Goal: Information Seeking & Learning: Learn about a topic

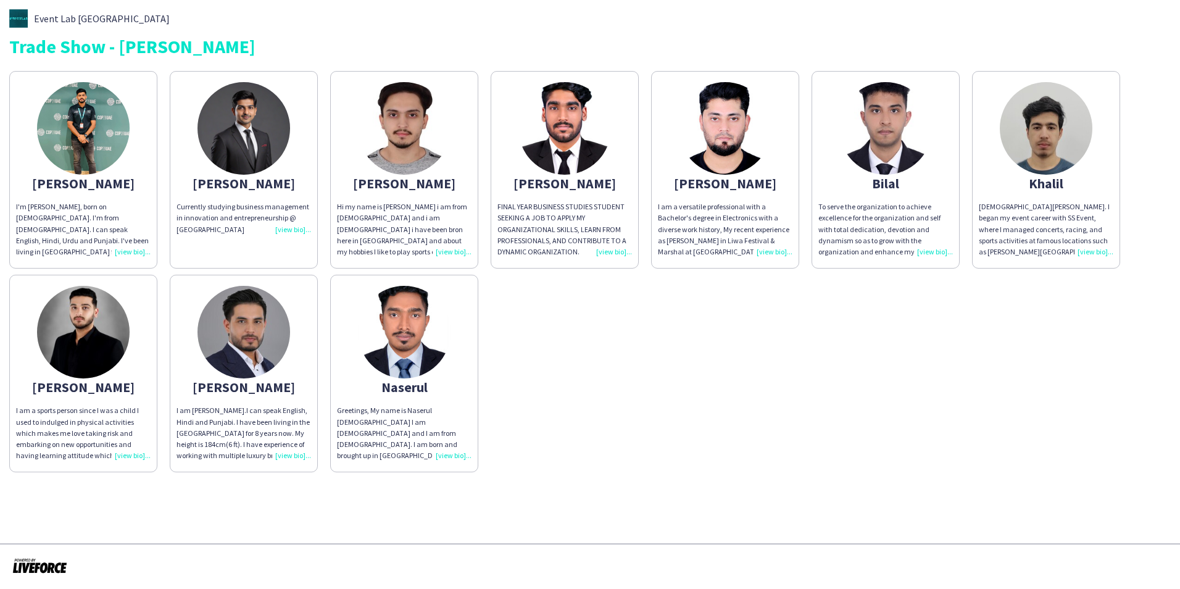
click at [73, 186] on div "[PERSON_NAME]" at bounding box center [83, 183] width 135 height 11
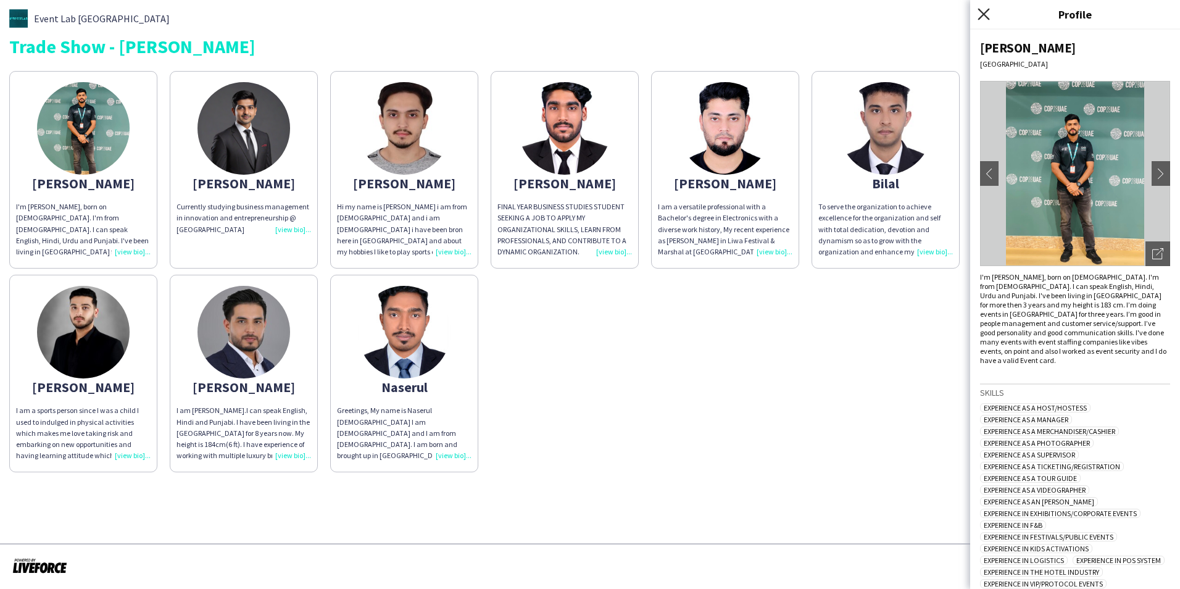
click at [983, 15] on icon at bounding box center [984, 14] width 12 height 12
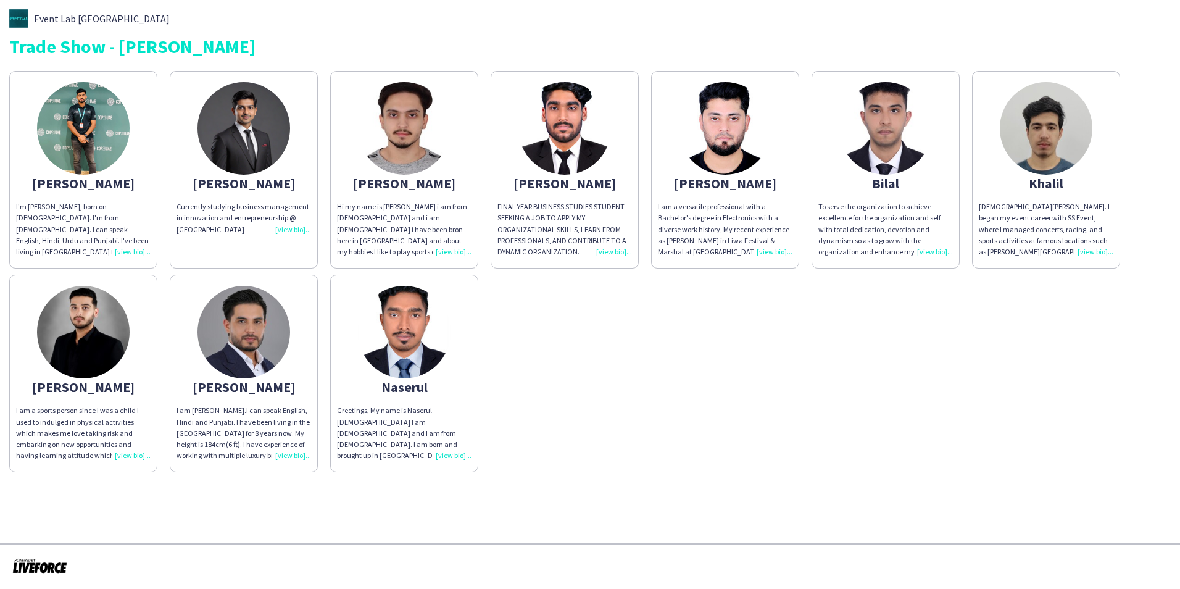
drag, startPoint x: 90, startPoint y: 186, endPoint x: 98, endPoint y: 222, distance: 36.7
click at [91, 187] on div "[PERSON_NAME]" at bounding box center [83, 183] width 135 height 11
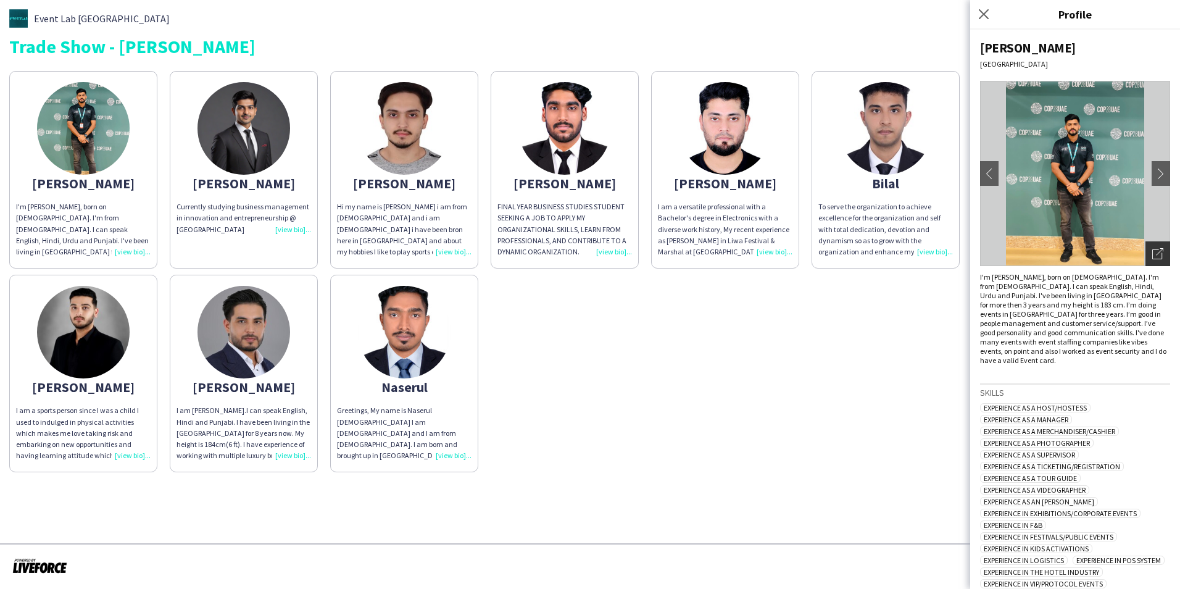
click at [1152, 251] on icon "Open photos pop-in" at bounding box center [1157, 253] width 11 height 11
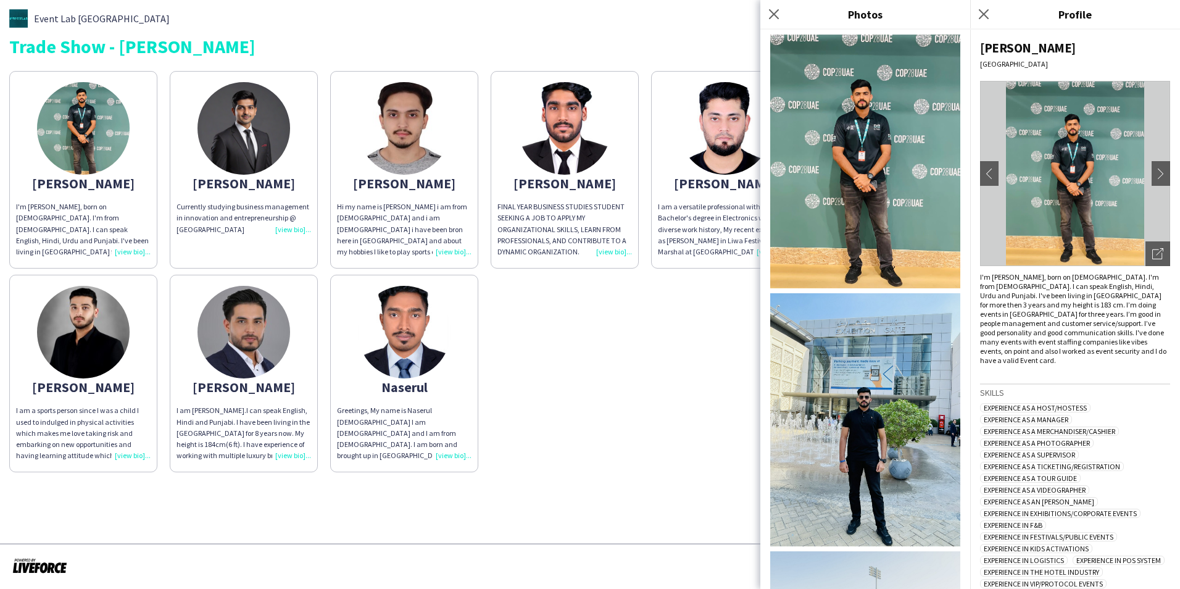
drag, startPoint x: 679, startPoint y: 378, endPoint x: 798, endPoint y: 188, distance: 223.5
click at [678, 377] on div "[PERSON_NAME]'m [PERSON_NAME], born on [DEMOGRAPHIC_DATA]. I'm from [DEMOGRAPHI…" at bounding box center [589, 268] width 1161 height 407
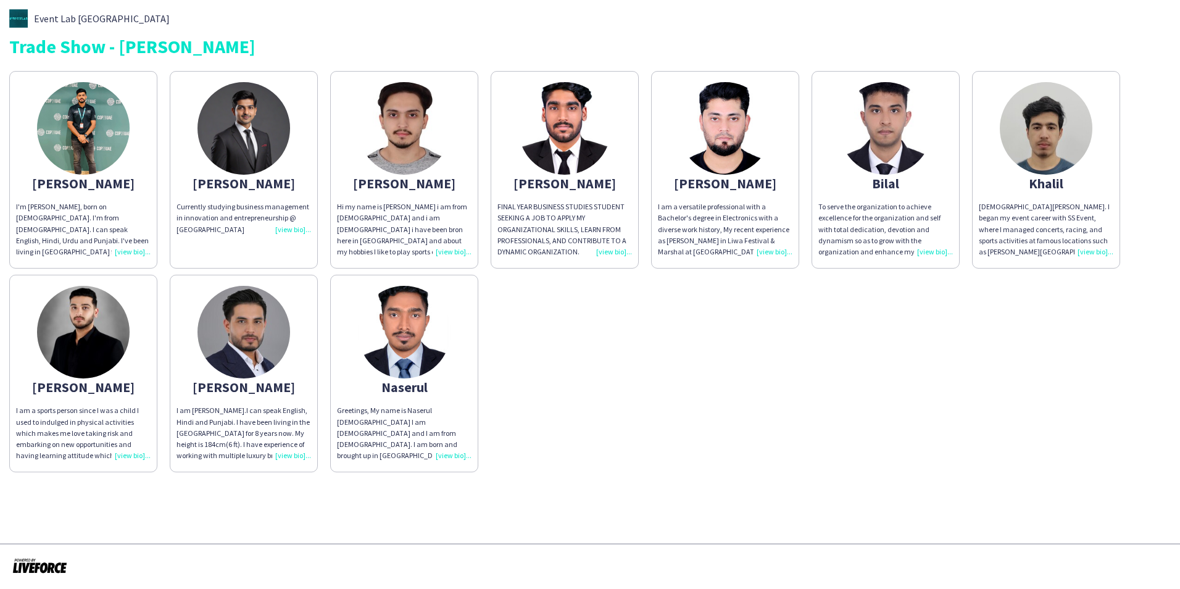
click at [226, 149] on img at bounding box center [243, 128] width 93 height 93
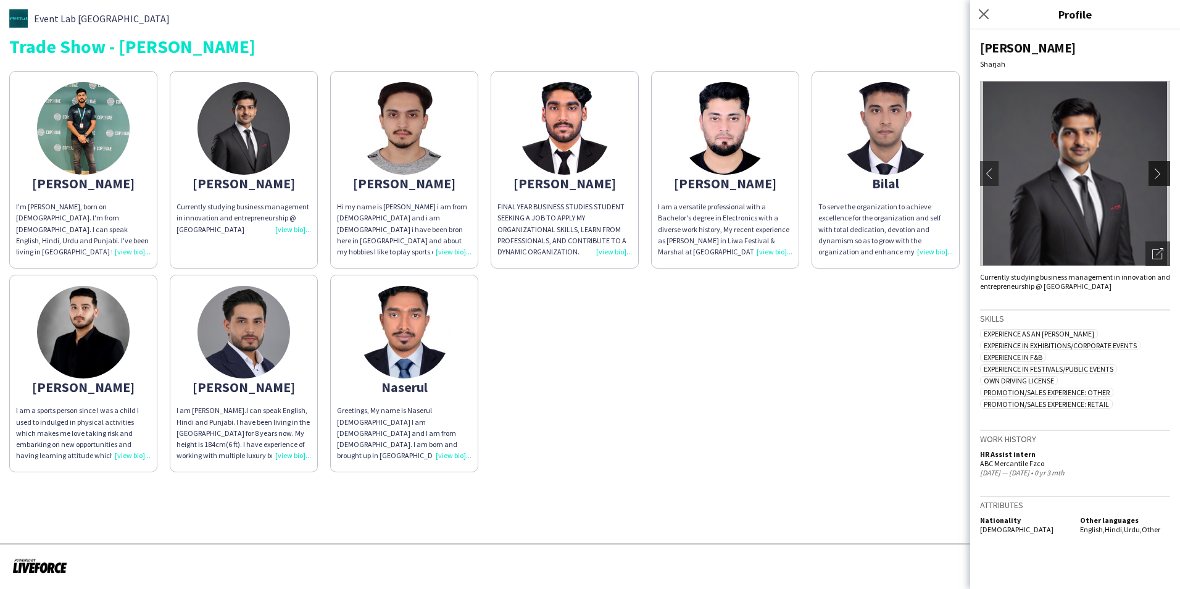
click at [1157, 176] on app-icon "chevron-right" at bounding box center [1160, 173] width 17 height 11
click at [1161, 251] on icon "Open photos pop-in" at bounding box center [1157, 253] width 11 height 11
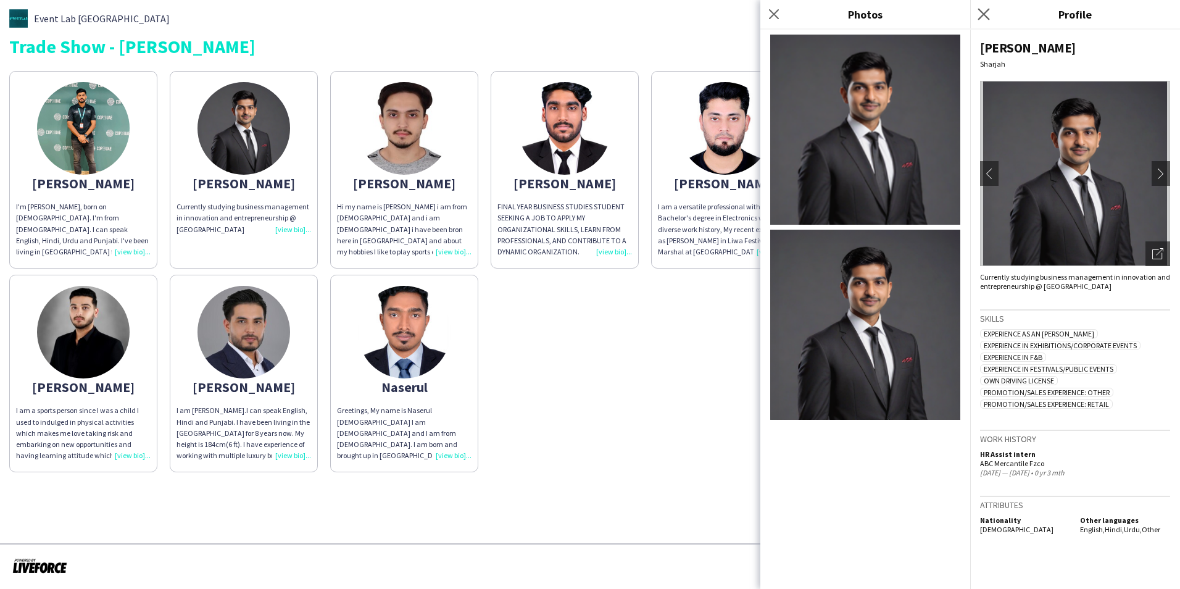
click at [977, 12] on app-icon "Close pop-in" at bounding box center [984, 15] width 18 height 18
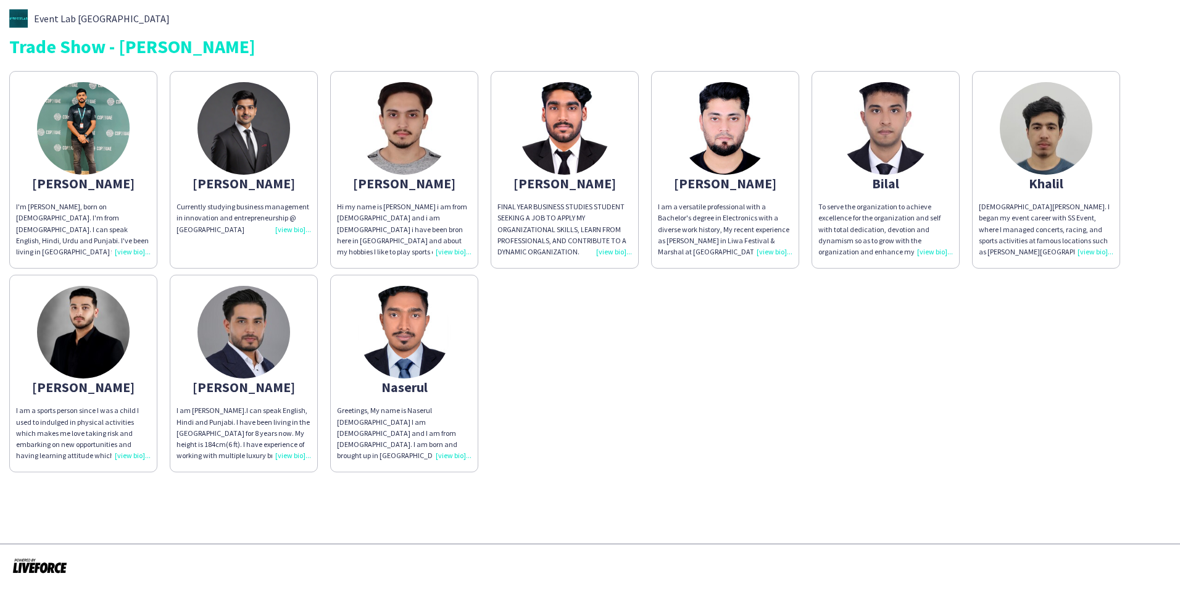
click at [771, 385] on div "[PERSON_NAME]'m [PERSON_NAME], born on [DEMOGRAPHIC_DATA]. I'm from [DEMOGRAPHI…" at bounding box center [589, 268] width 1161 height 407
click at [249, 355] on img at bounding box center [243, 332] width 93 height 93
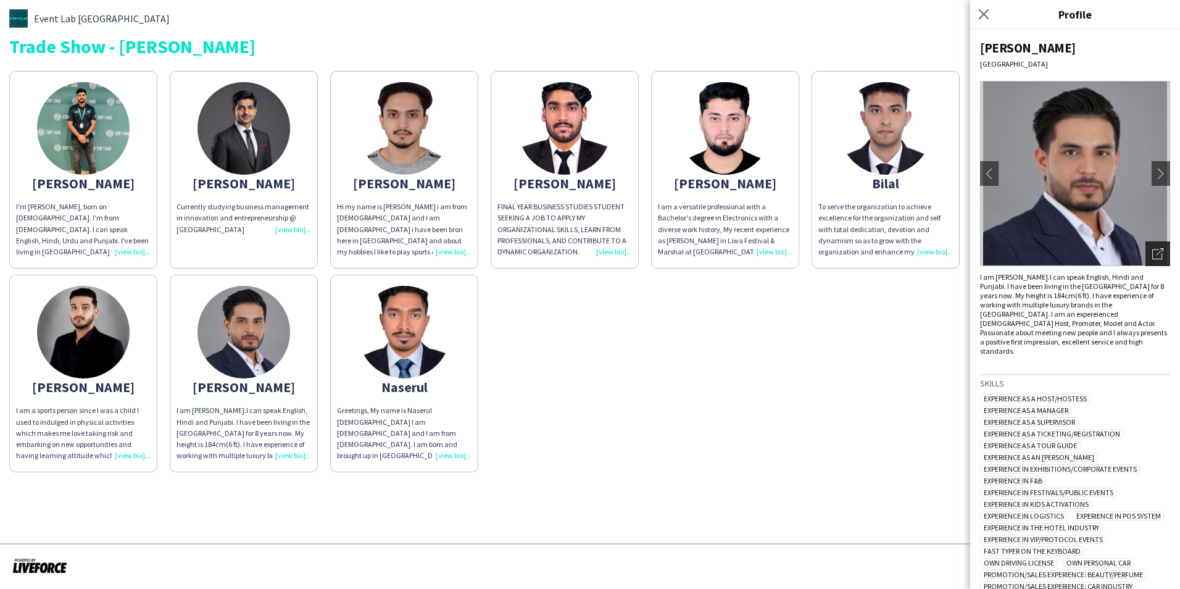
click at [1152, 255] on icon "Open photos pop-in" at bounding box center [1157, 253] width 11 height 11
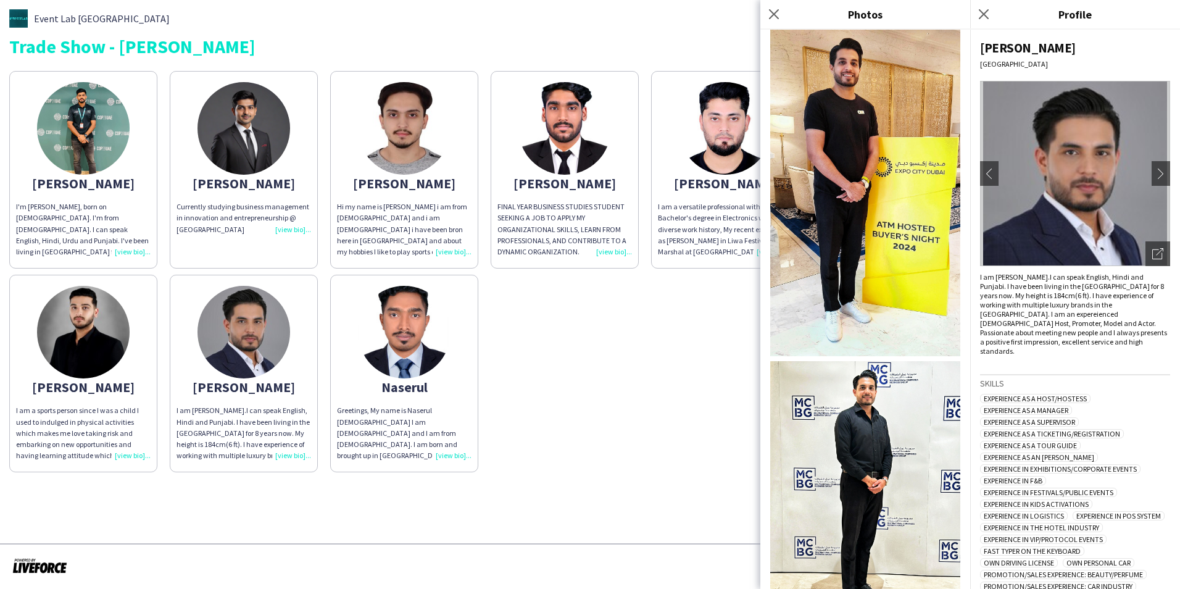
scroll to position [494, 0]
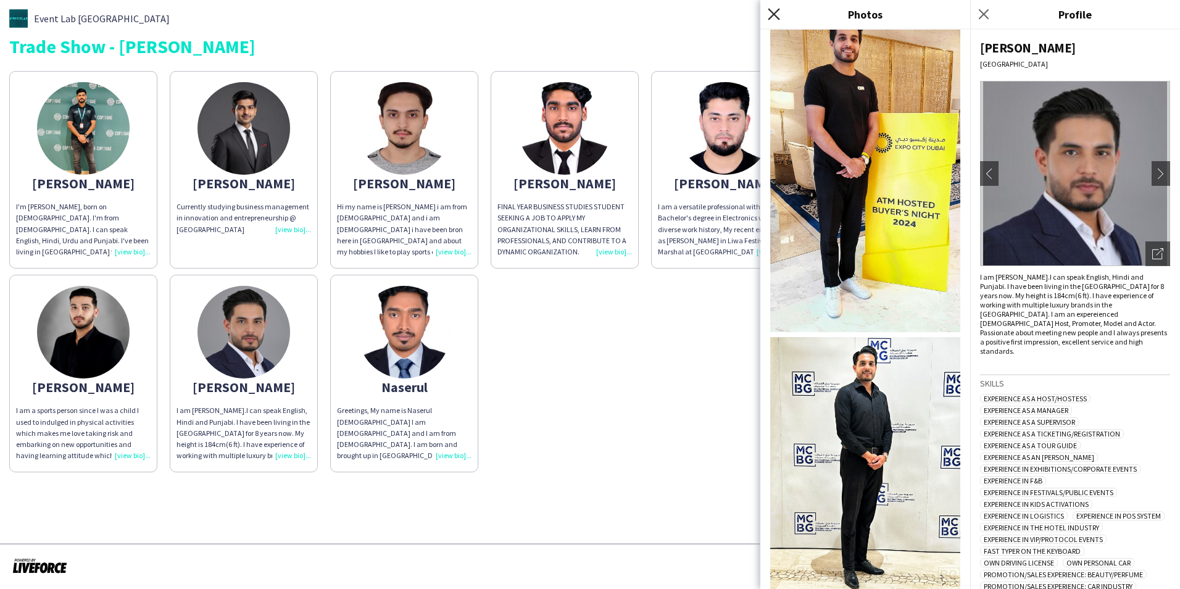
click at [771, 12] on icon "Close pop-in" at bounding box center [774, 14] width 12 height 12
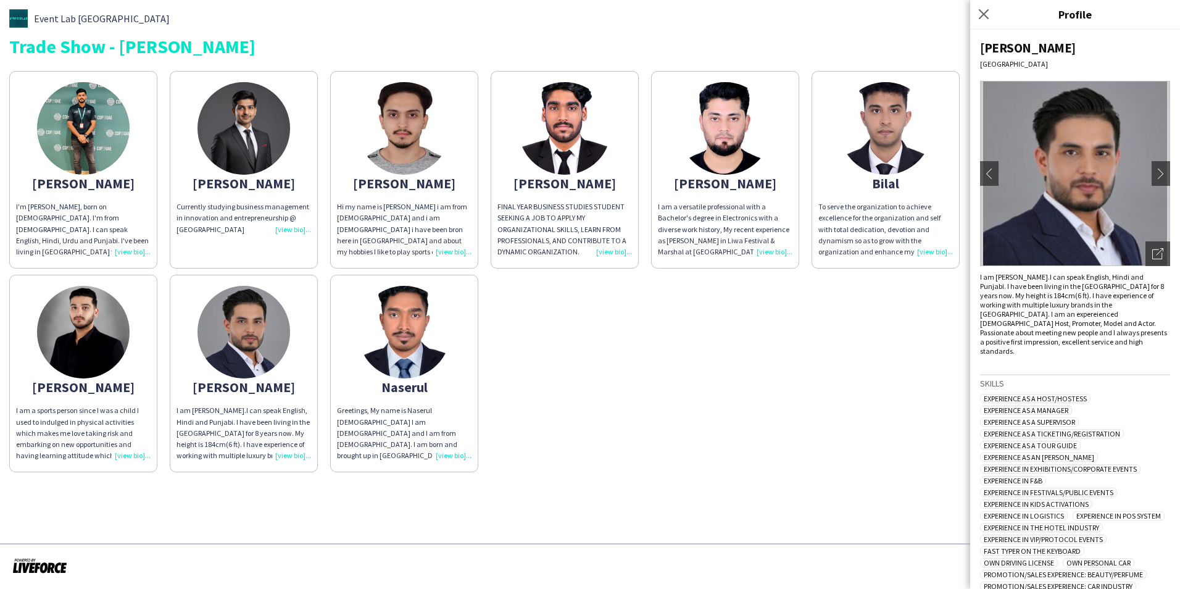
click at [30, 360] on app-share-pages-crew-card "[PERSON_NAME] am a sports person since I was a child I used to indulged in phys…" at bounding box center [83, 373] width 148 height 197
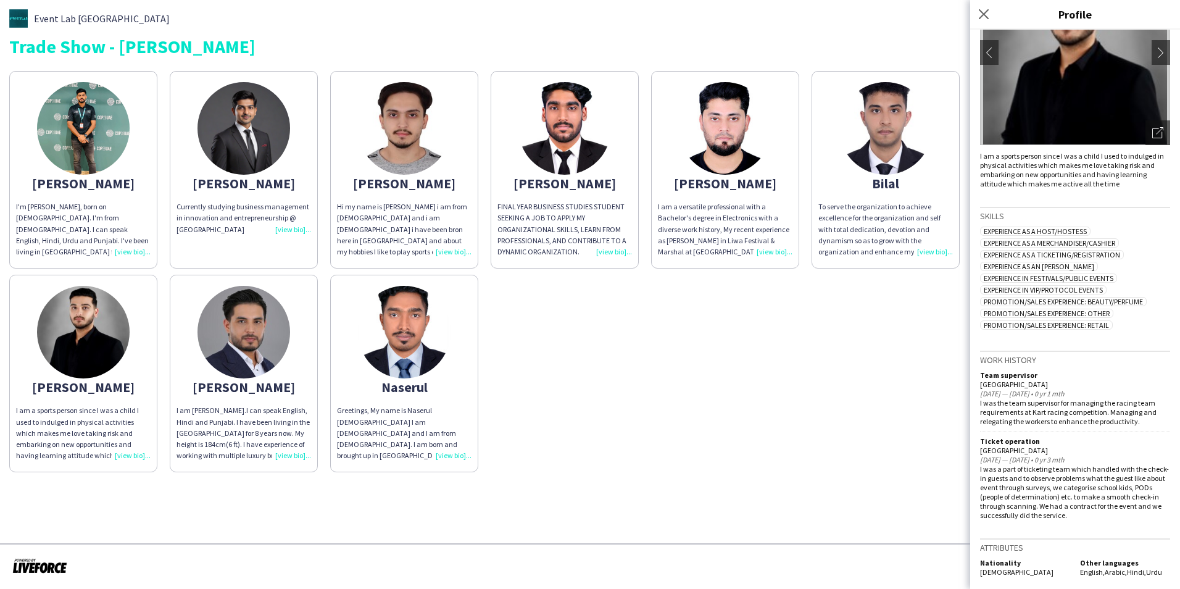
scroll to position [0, 0]
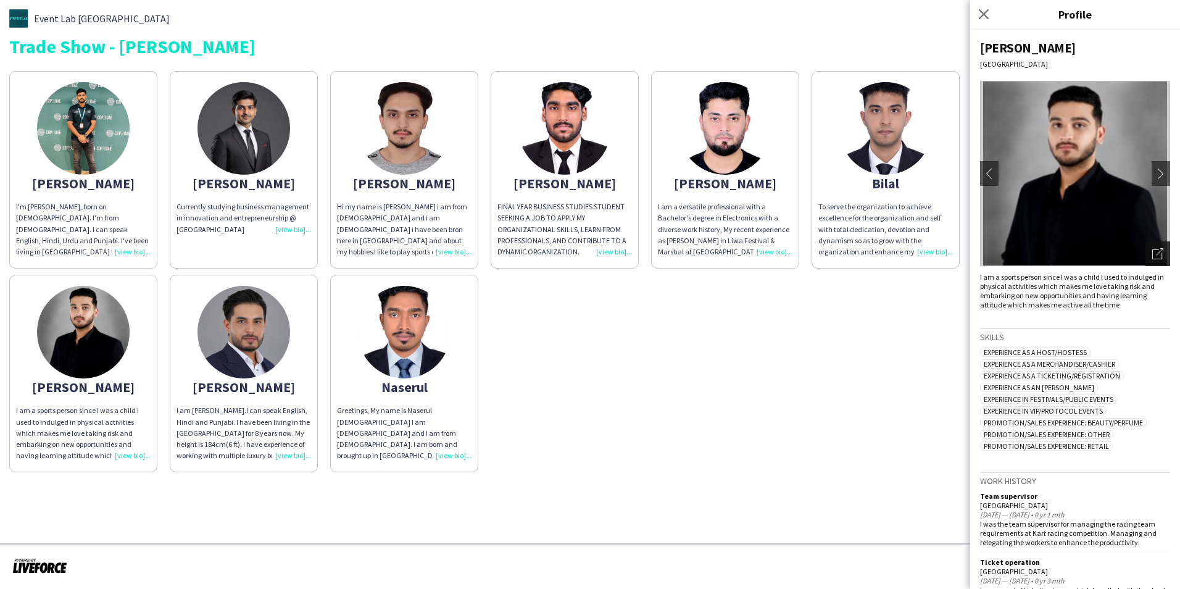
click at [1152, 254] on icon "Open photos pop-in" at bounding box center [1157, 253] width 11 height 11
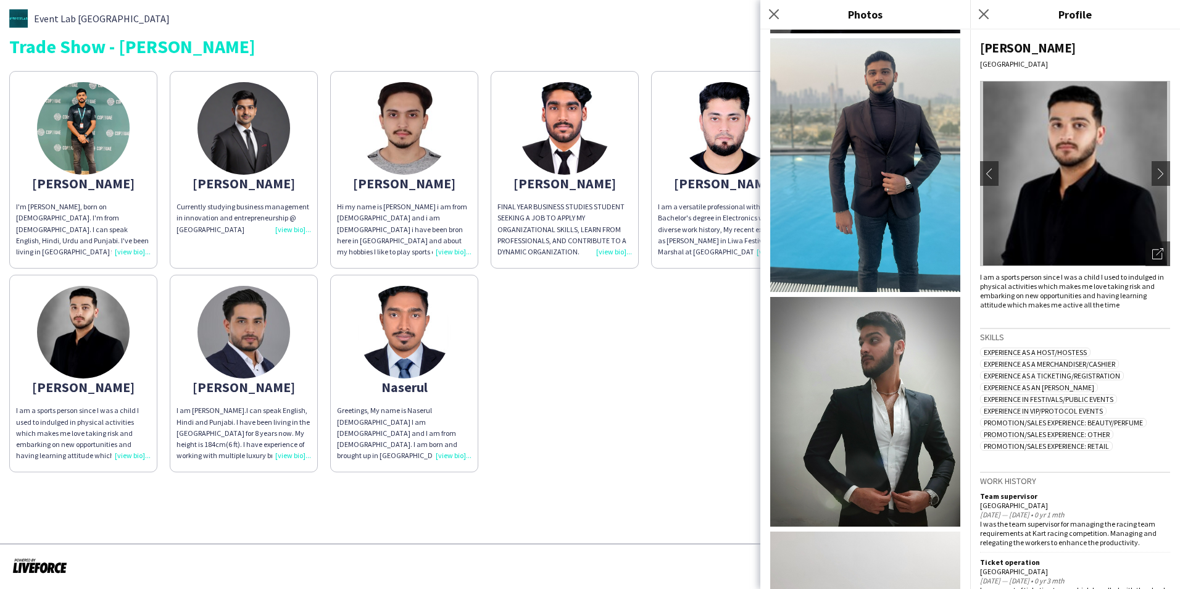
scroll to position [309, 0]
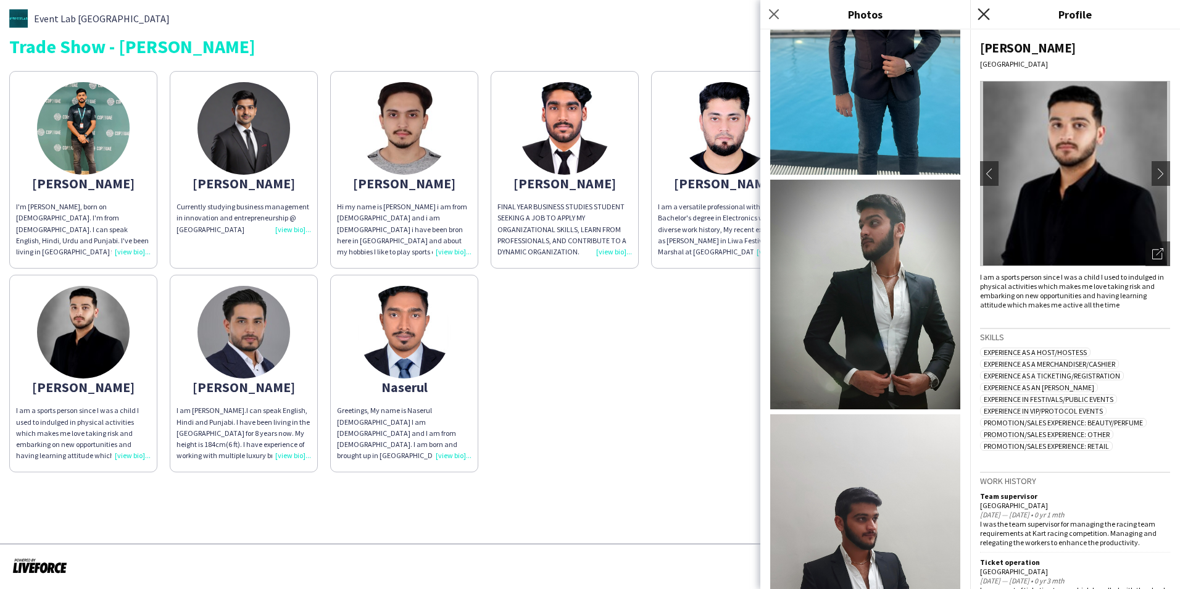
click at [985, 9] on icon "Close pop-in" at bounding box center [984, 14] width 12 height 12
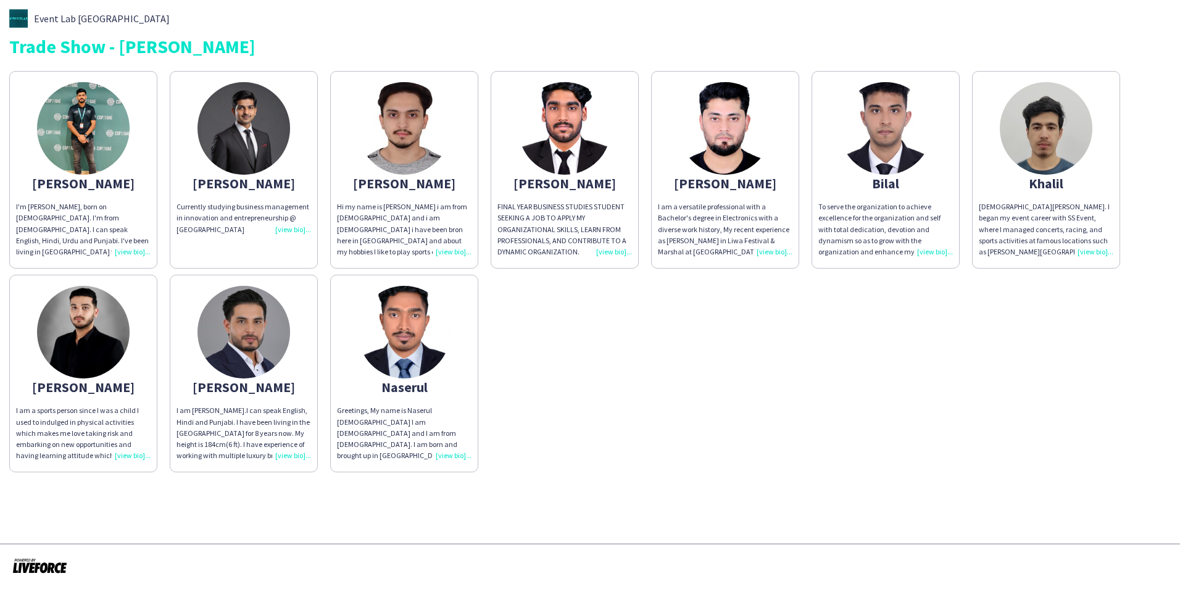
click at [406, 183] on div "[PERSON_NAME]" at bounding box center [404, 183] width 135 height 11
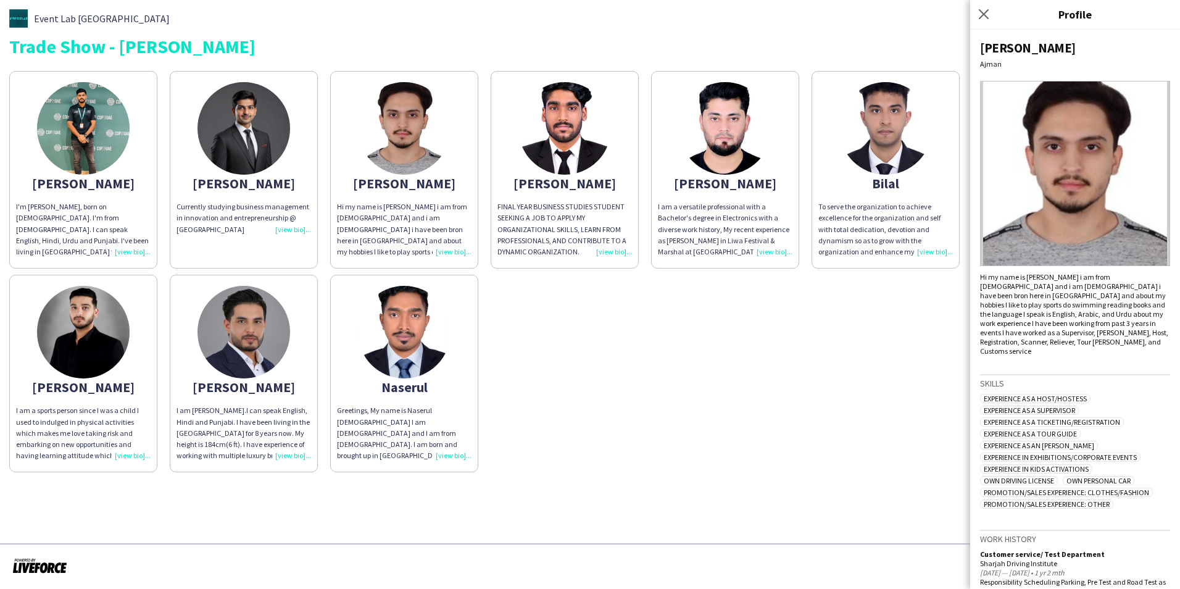
click at [1158, 243] on img at bounding box center [1075, 173] width 190 height 185
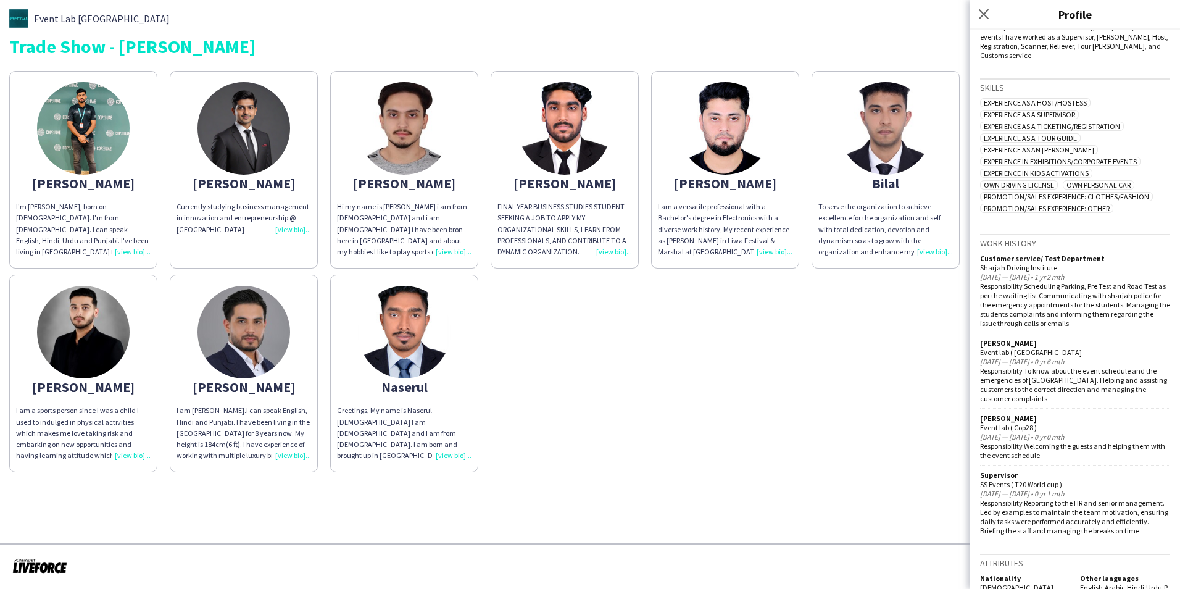
scroll to position [320, 0]
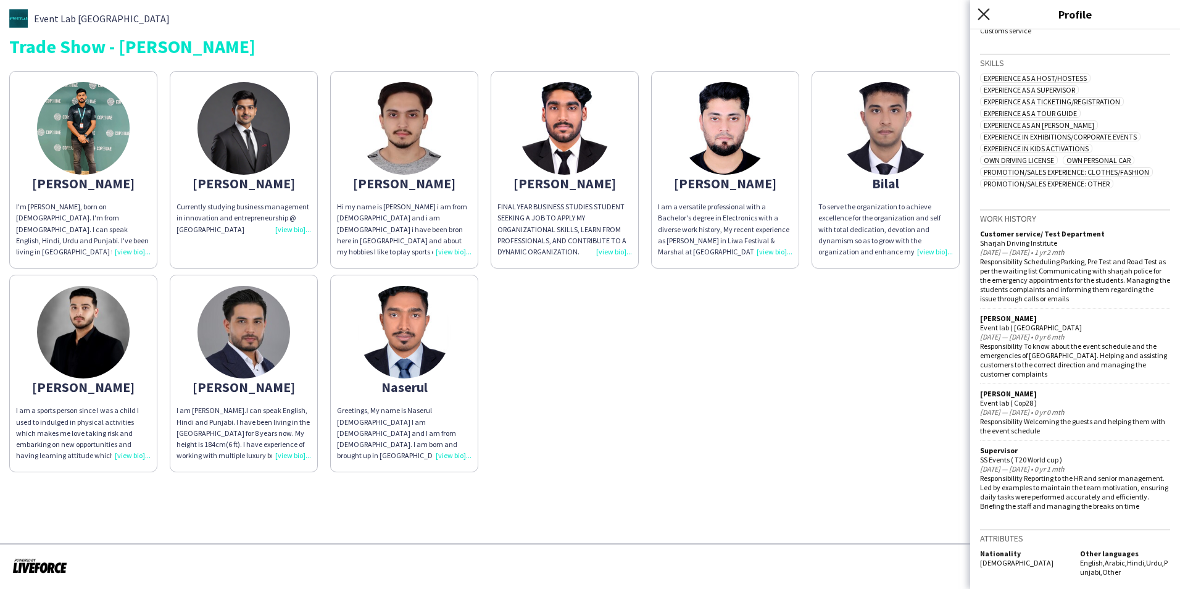
click at [988, 10] on icon at bounding box center [984, 14] width 12 height 12
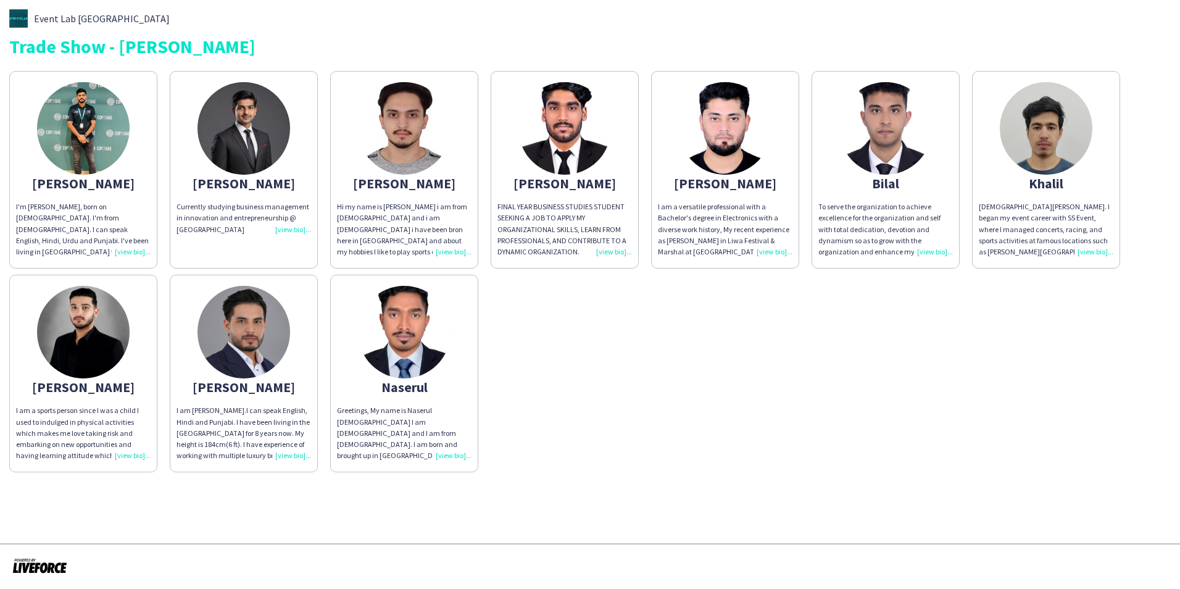
click at [749, 129] on img at bounding box center [725, 128] width 93 height 93
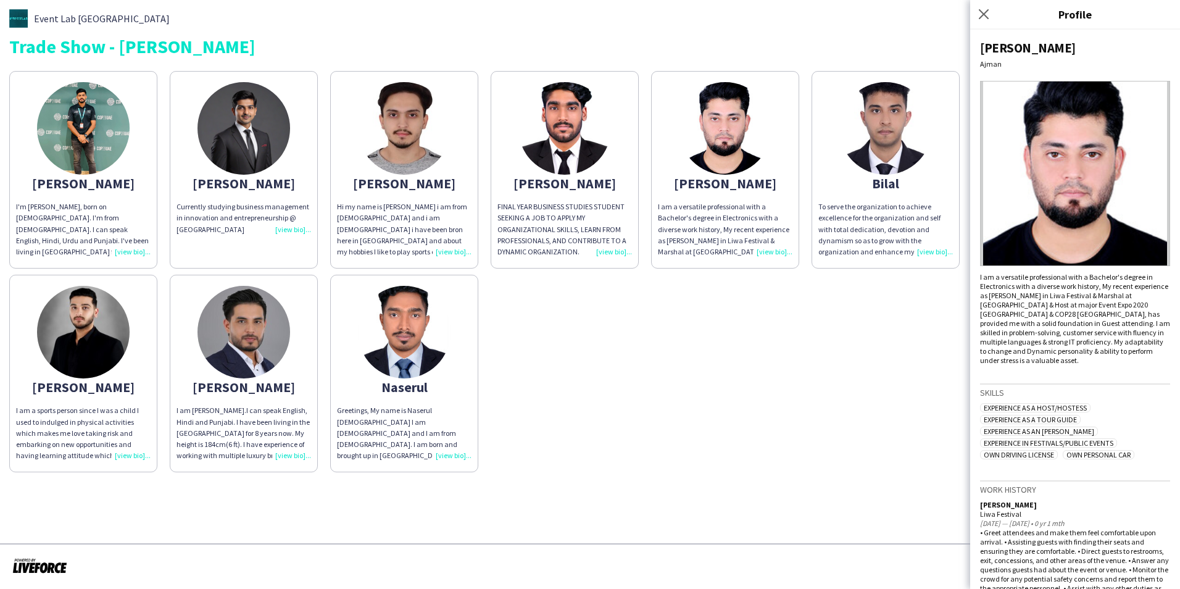
click at [982, 13] on icon at bounding box center [984, 14] width 10 height 10
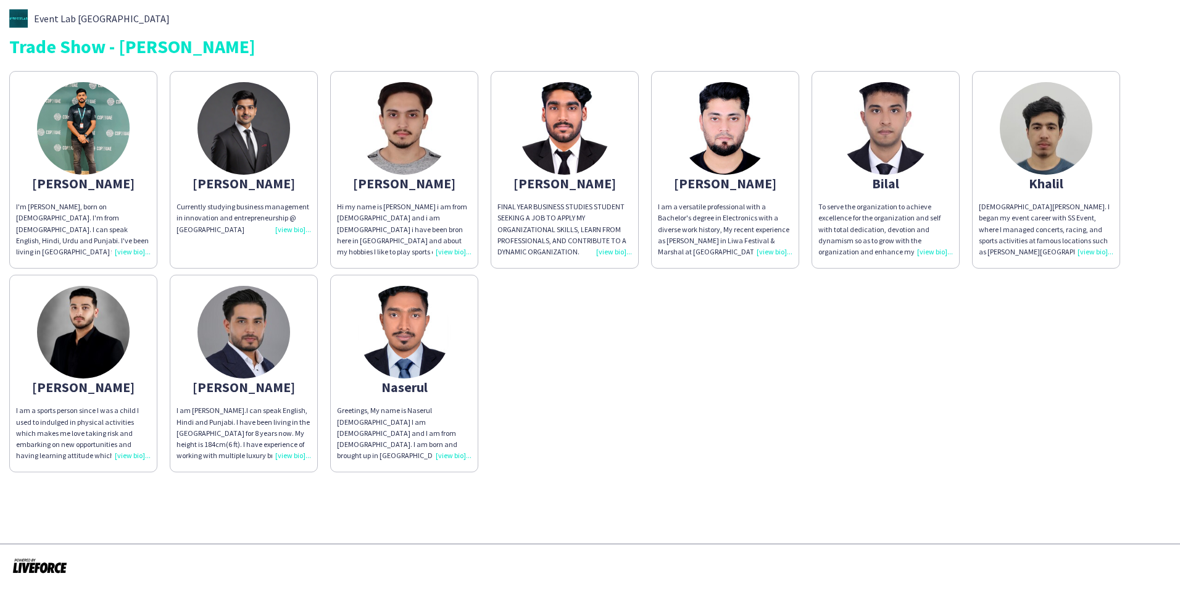
click at [1057, 159] on img at bounding box center [1046, 128] width 93 height 93
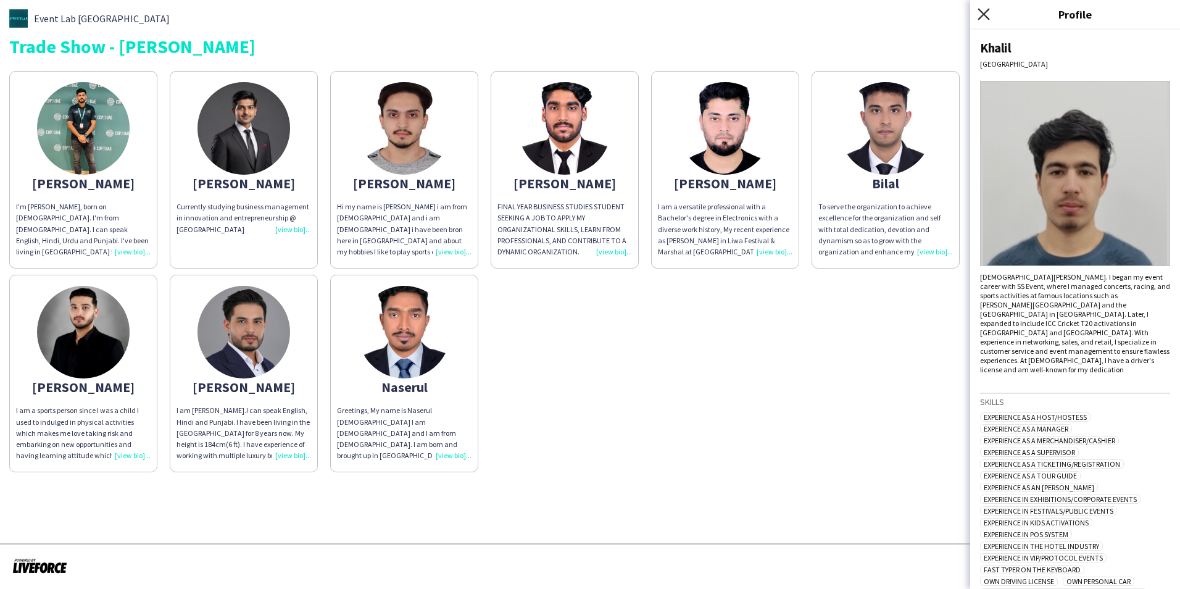
click at [981, 12] on icon at bounding box center [984, 14] width 12 height 12
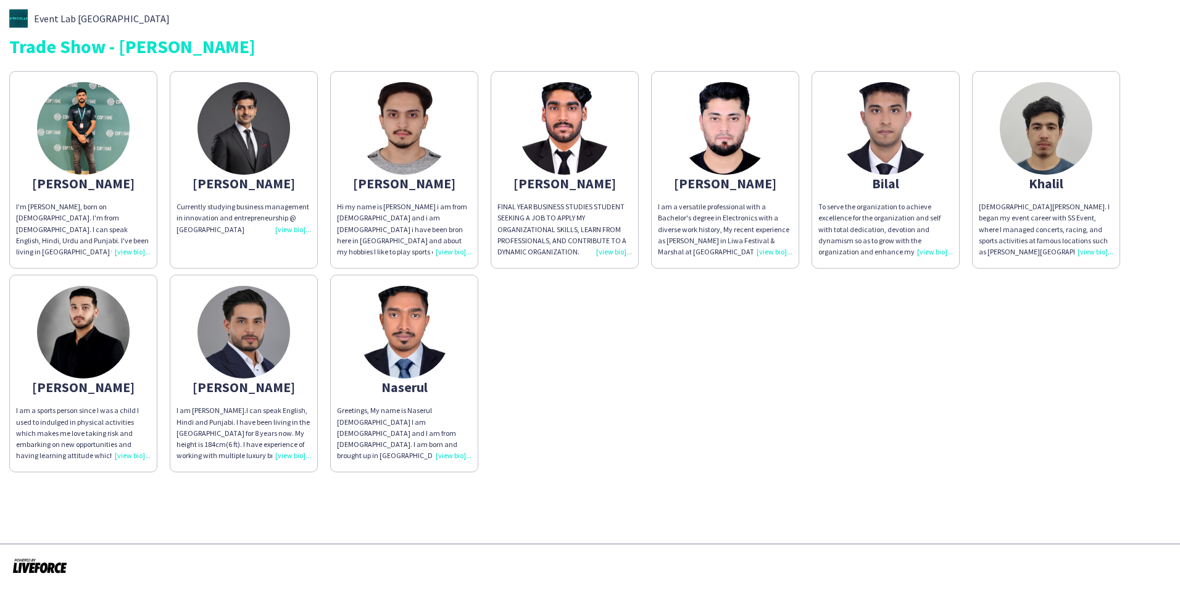
click at [254, 381] on div "[PERSON_NAME]" at bounding box center [244, 386] width 135 height 11
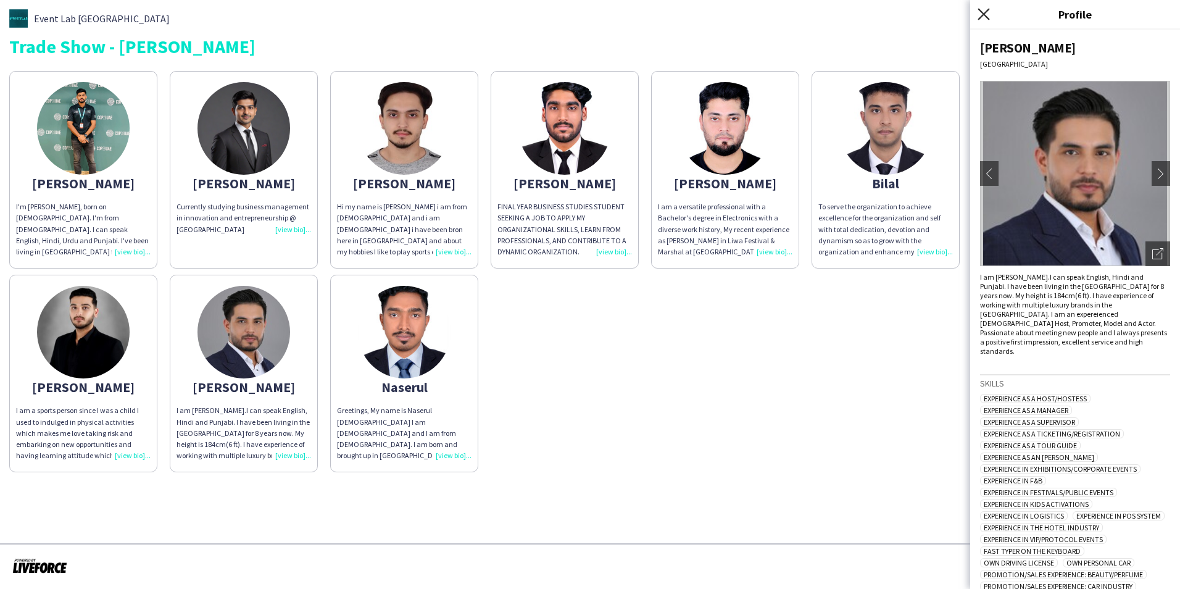
click at [980, 14] on icon "Close pop-in" at bounding box center [984, 14] width 12 height 12
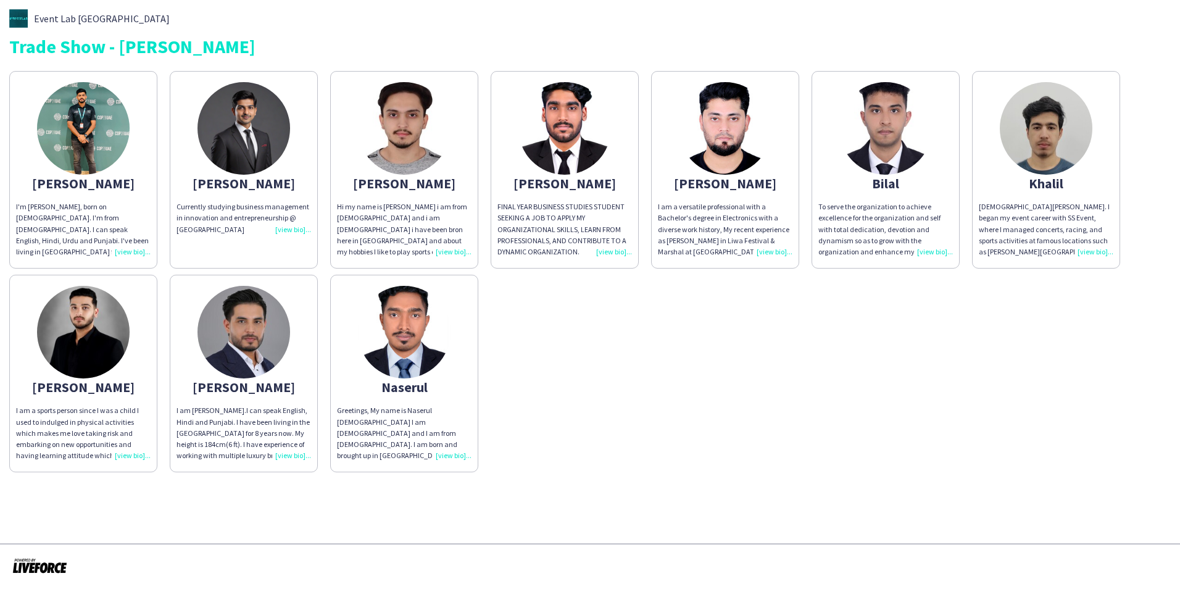
click at [761, 450] on div "[PERSON_NAME]'m [PERSON_NAME], born on [DEMOGRAPHIC_DATA]. I'm from [DEMOGRAPHI…" at bounding box center [589, 268] width 1161 height 407
click at [394, 172] on img at bounding box center [404, 128] width 93 height 93
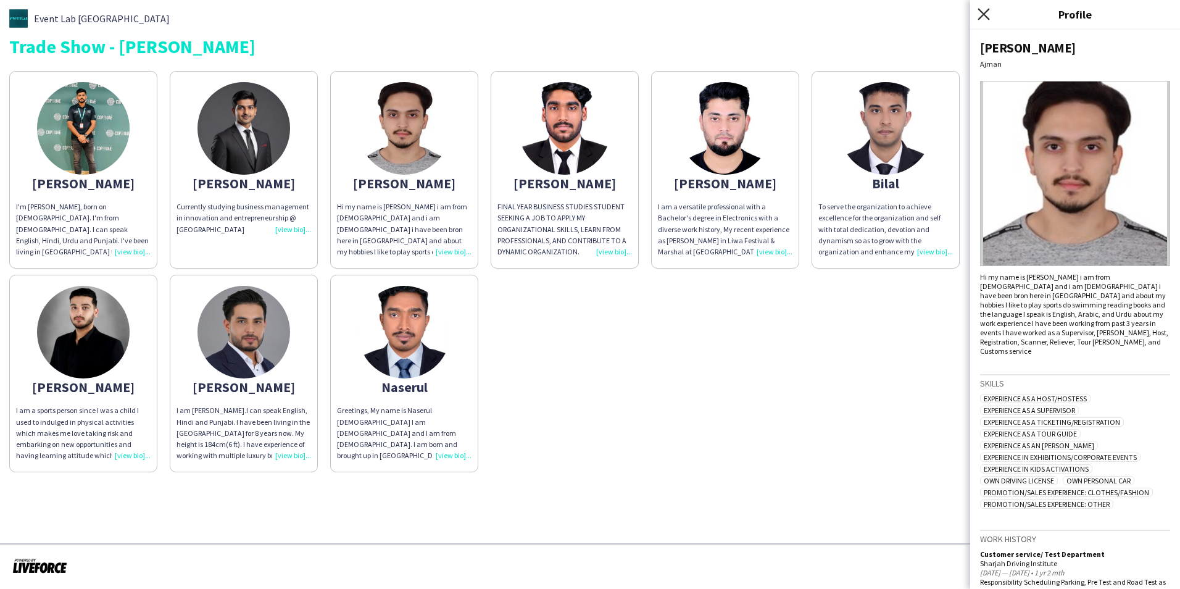
click at [981, 15] on icon "Close pop-in" at bounding box center [984, 14] width 12 height 12
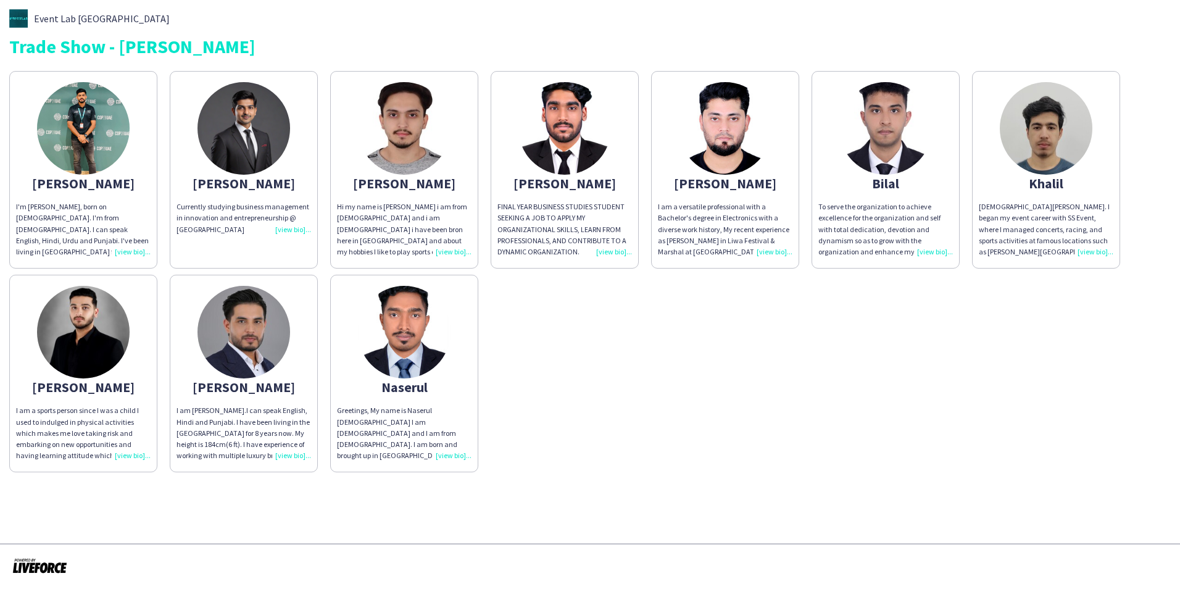
click at [94, 362] on img at bounding box center [83, 332] width 93 height 93
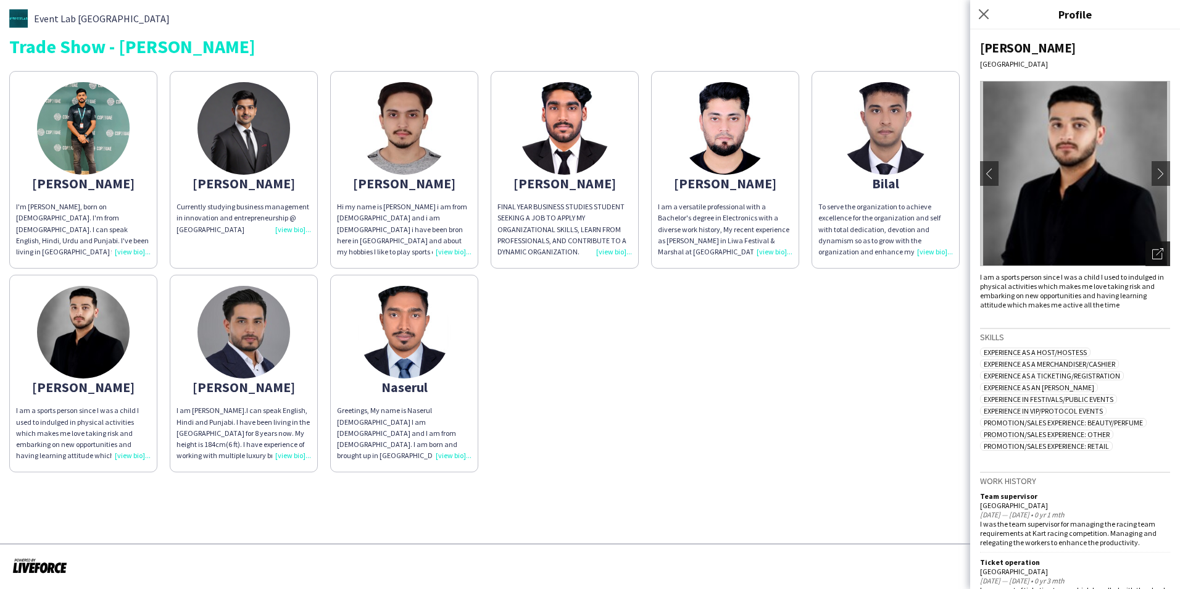
click at [1152, 257] on icon "Open photos pop-in" at bounding box center [1157, 253] width 11 height 11
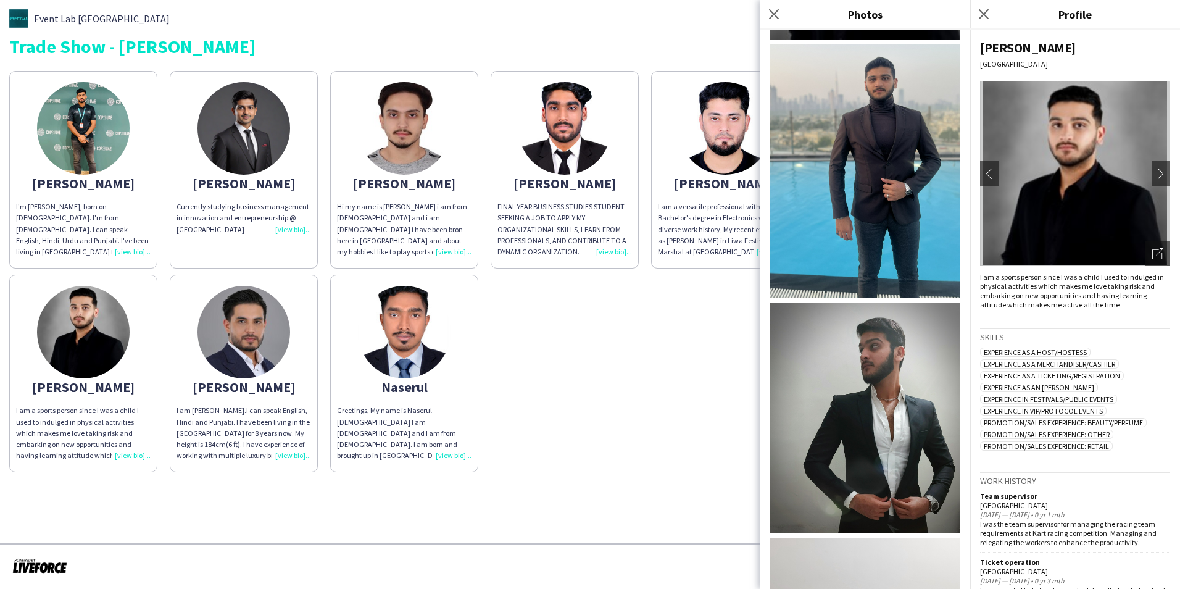
scroll to position [0, 0]
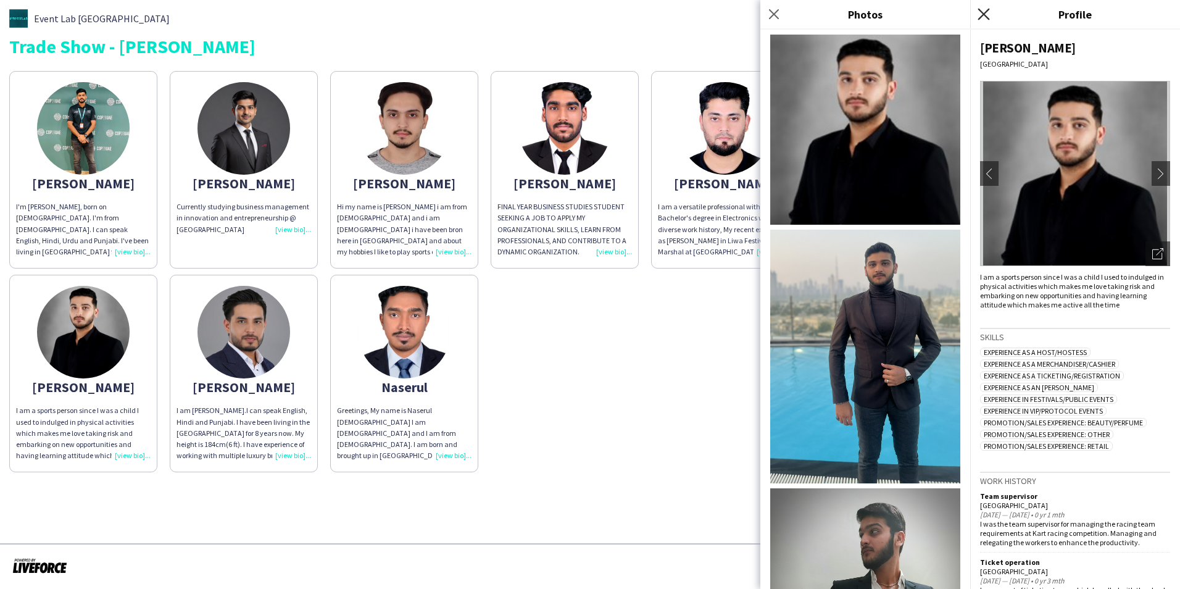
click at [989, 12] on icon "Close pop-in" at bounding box center [984, 14] width 12 height 12
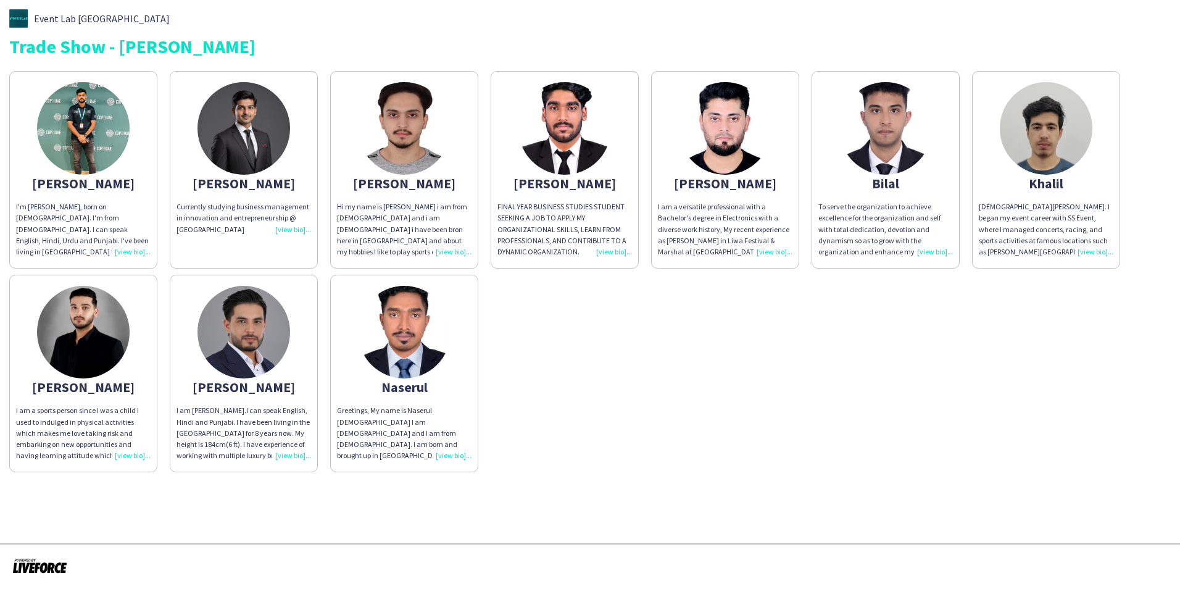
click at [557, 491] on app-share-pages "Event Lab UAE Trade Show - [PERSON_NAME] I'm [PERSON_NAME], born on [DEMOGRAPHI…" at bounding box center [590, 294] width 1180 height 589
click at [85, 165] on img at bounding box center [83, 128] width 93 height 93
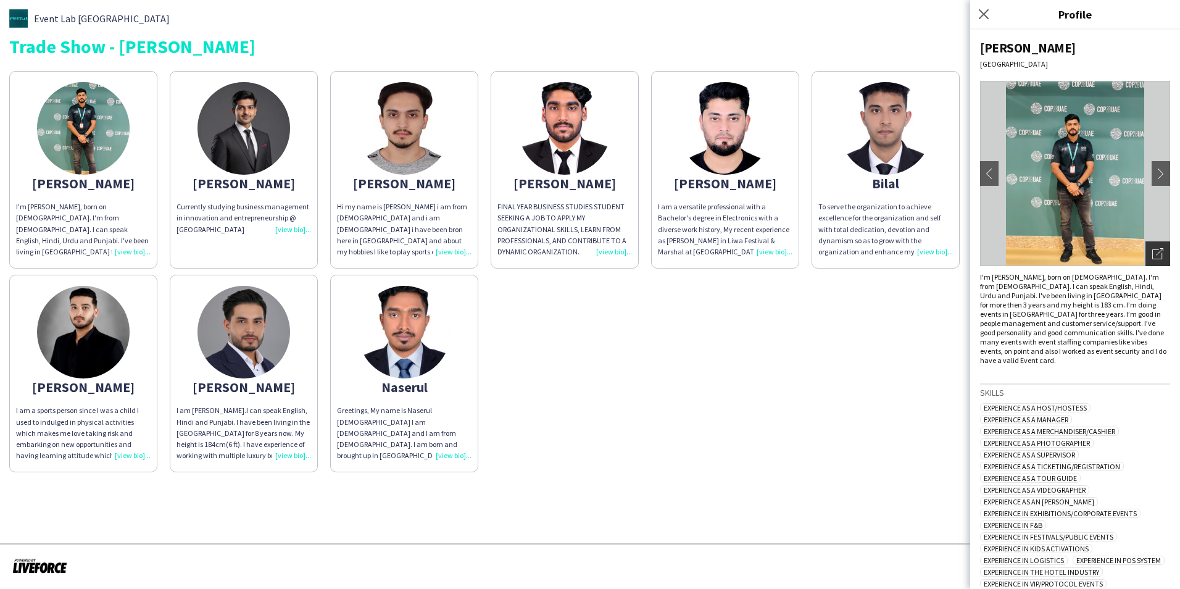
click at [1153, 249] on icon "Open photos pop-in" at bounding box center [1157, 253] width 11 height 11
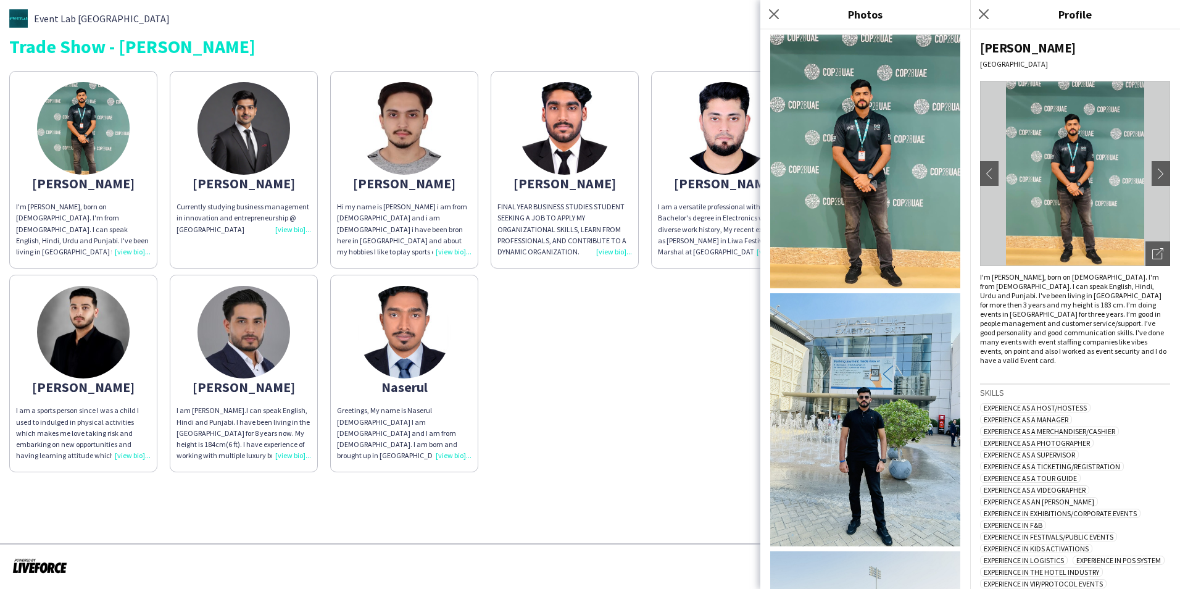
drag, startPoint x: 804, startPoint y: 182, endPoint x: 812, endPoint y: 181, distance: 8.0
drag, startPoint x: 698, startPoint y: 374, endPoint x: 712, endPoint y: 373, distance: 13.6
click at [702, 374] on div "[PERSON_NAME]'m [PERSON_NAME], born on [DEMOGRAPHIC_DATA]. I'm from [DEMOGRAPHI…" at bounding box center [589, 268] width 1161 height 407
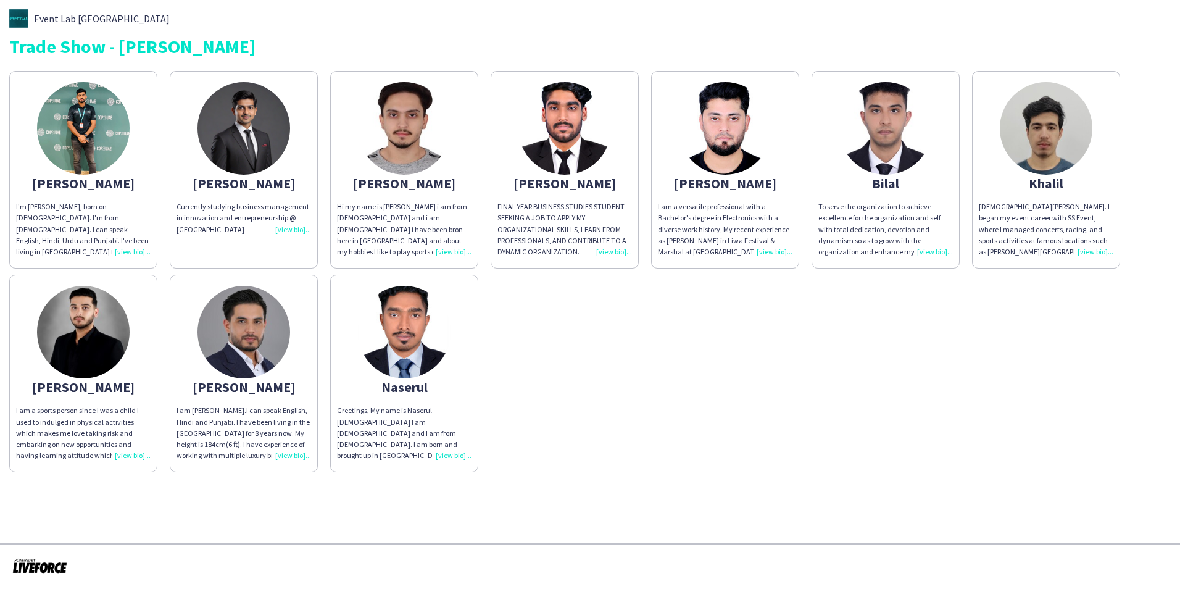
click at [99, 225] on div "I'm [PERSON_NAME], born on [DEMOGRAPHIC_DATA]. I'm from [DEMOGRAPHIC_DATA]. I c…" at bounding box center [83, 229] width 135 height 56
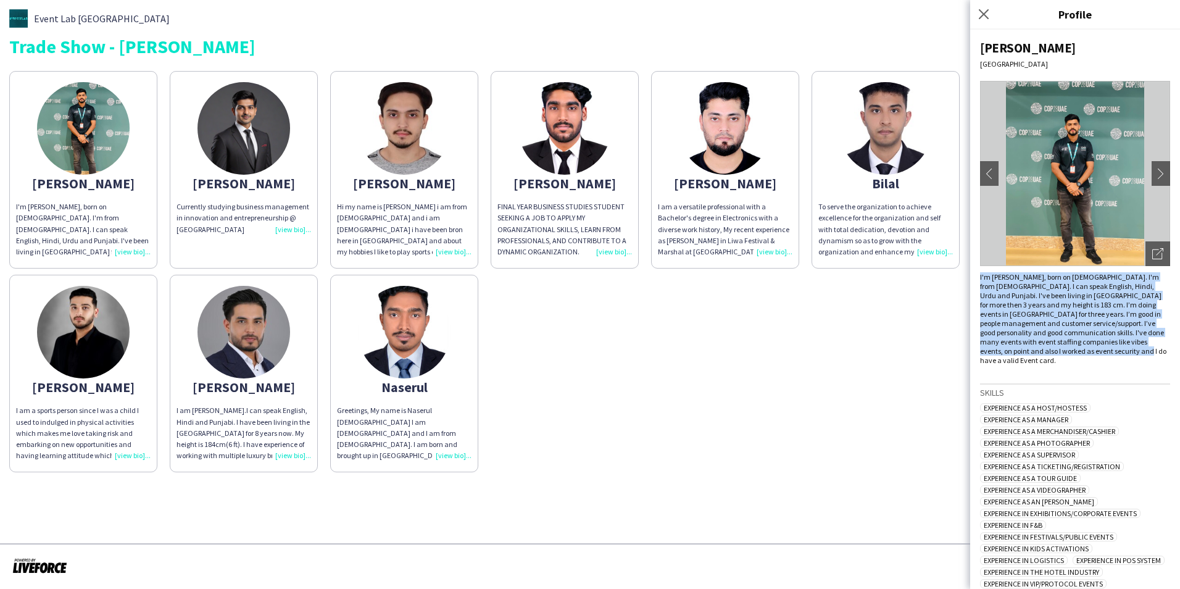
drag, startPoint x: 1001, startPoint y: 295, endPoint x: 1157, endPoint y: 349, distance: 165.1
click at [1157, 349] on div "[PERSON_NAME] chevron-left chevron-right Open photos pop-in I'm [PERSON_NAME], …" at bounding box center [1075, 309] width 210 height 559
copy div "I'm [PERSON_NAME], born on [DEMOGRAPHIC_DATA]. I'm from [DEMOGRAPHIC_DATA]. I c…"
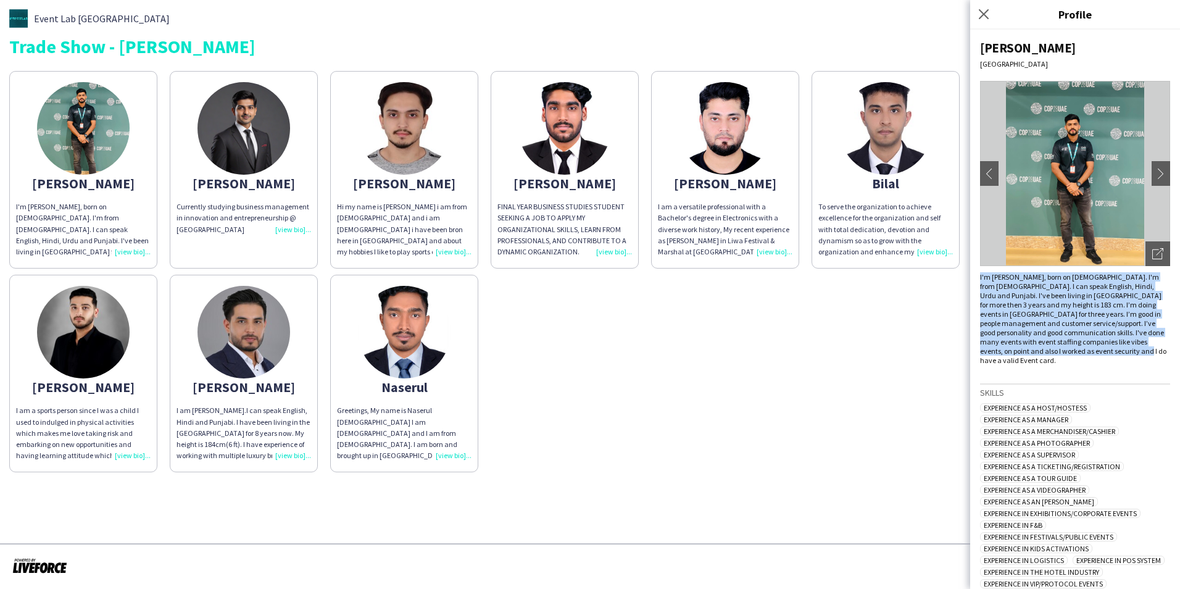
click at [235, 371] on img at bounding box center [243, 332] width 93 height 93
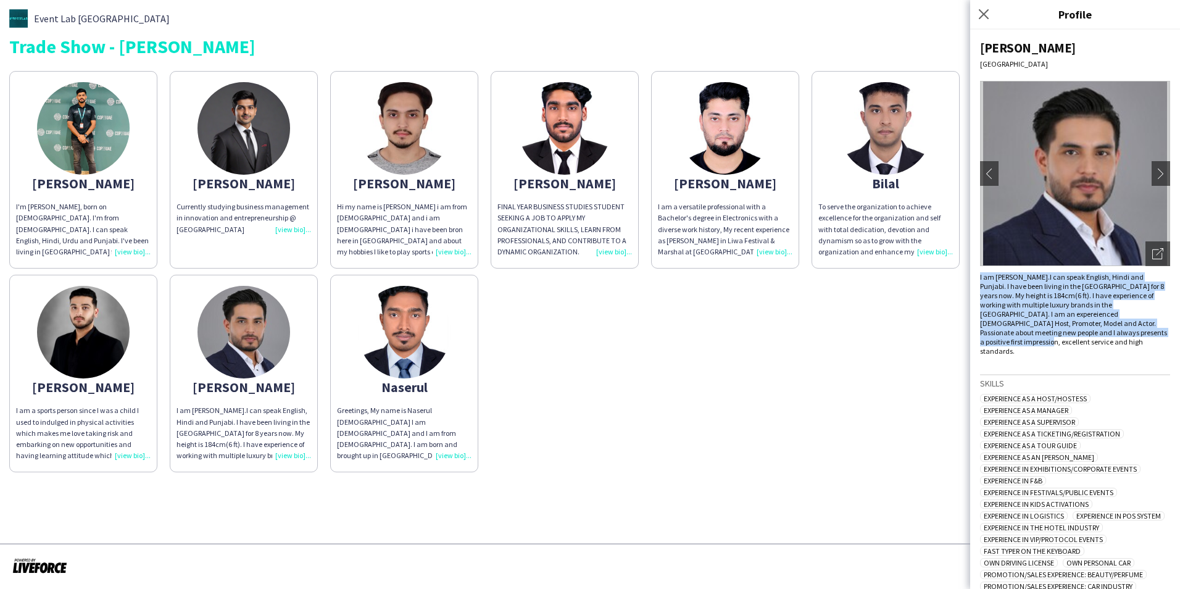
drag, startPoint x: 981, startPoint y: 276, endPoint x: 1145, endPoint y: 334, distance: 174.7
click at [1145, 334] on div "I am [PERSON_NAME].I can speak English, Hindi and Punjabi. I have been living i…" at bounding box center [1075, 313] width 190 height 83
copy div "I am [PERSON_NAME].I can speak English, Hindi and Punjabi. I have been living i…"
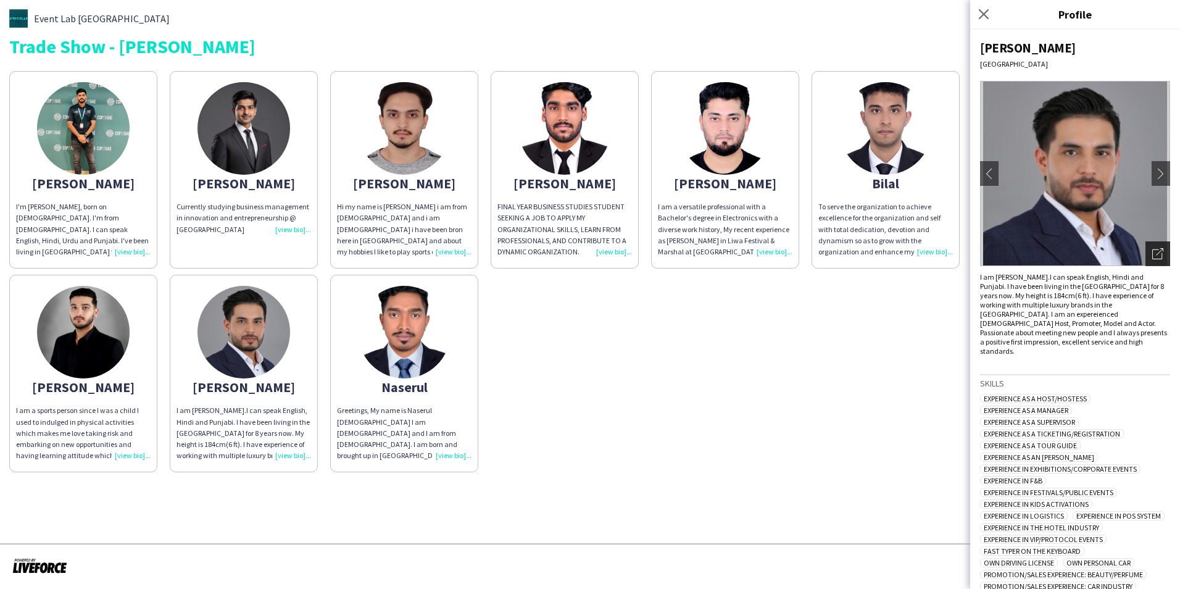
click at [1152, 251] on icon "Open photos pop-in" at bounding box center [1157, 253] width 11 height 11
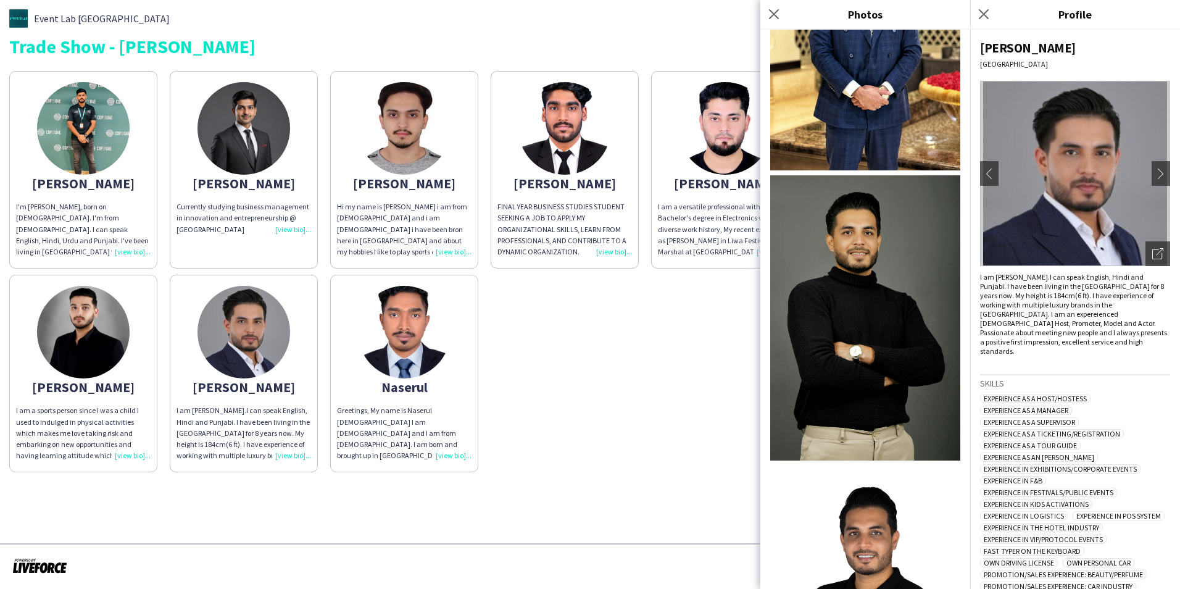
scroll to position [864, 0]
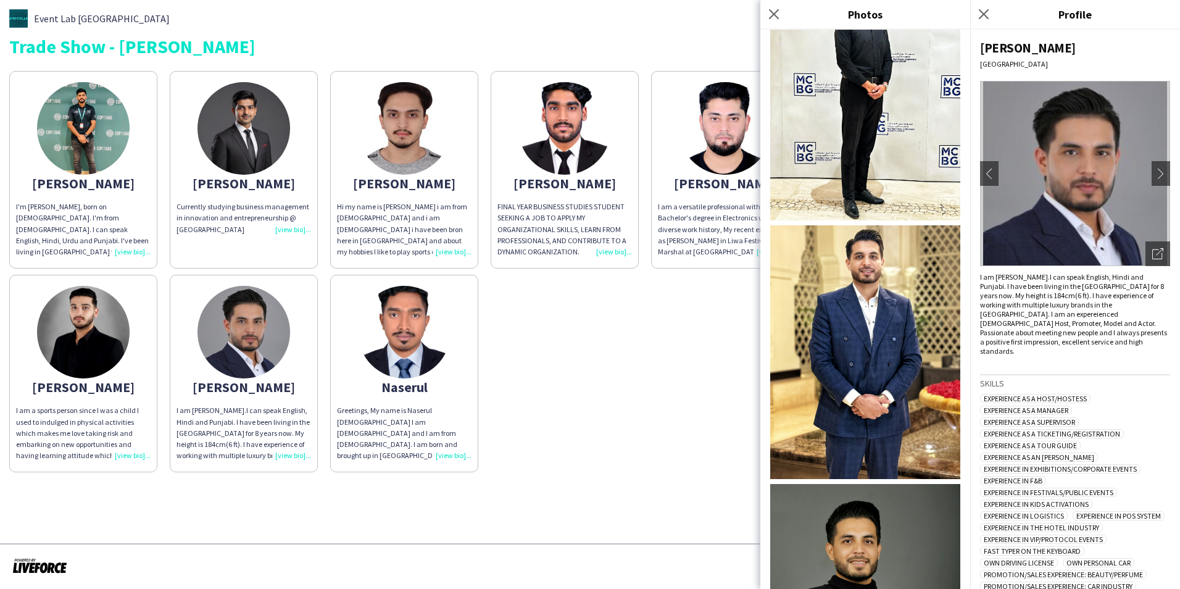
click at [881, 254] on img at bounding box center [865, 352] width 190 height 254
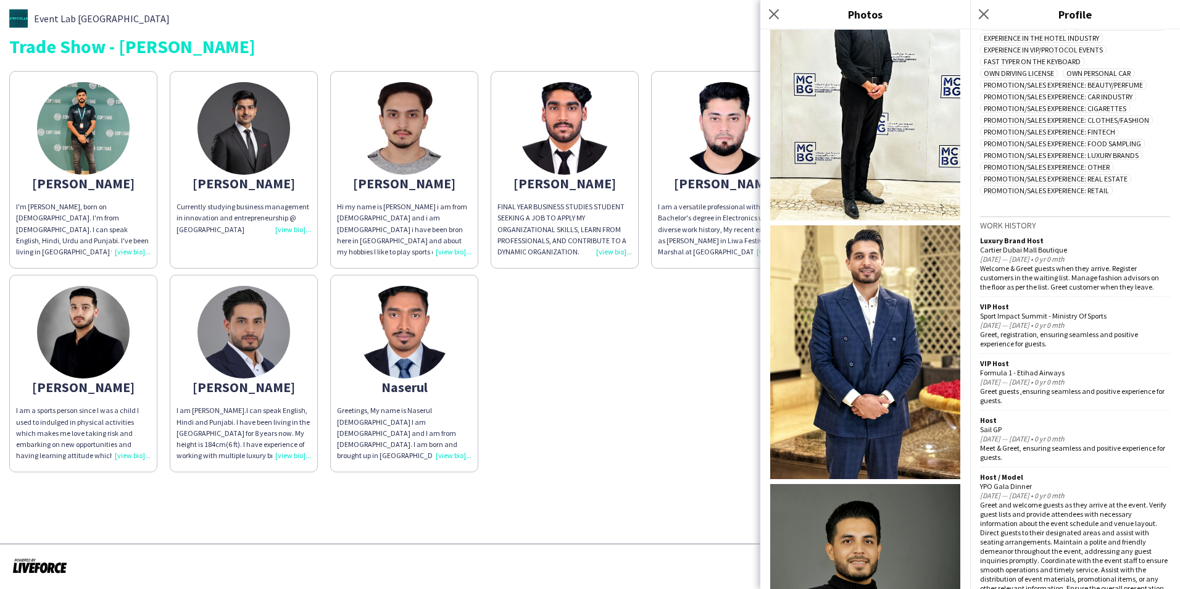
scroll to position [243, 0]
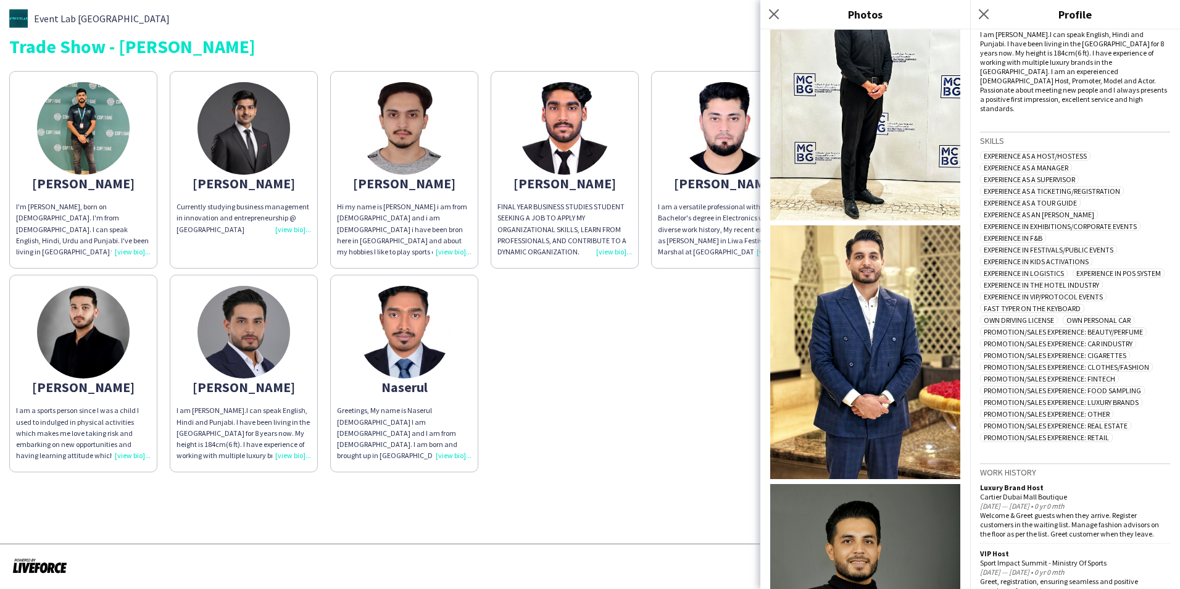
click at [534, 440] on div "[PERSON_NAME]'m [PERSON_NAME], born on [DEMOGRAPHIC_DATA]. I'm from [DEMOGRAPHI…" at bounding box center [589, 268] width 1161 height 407
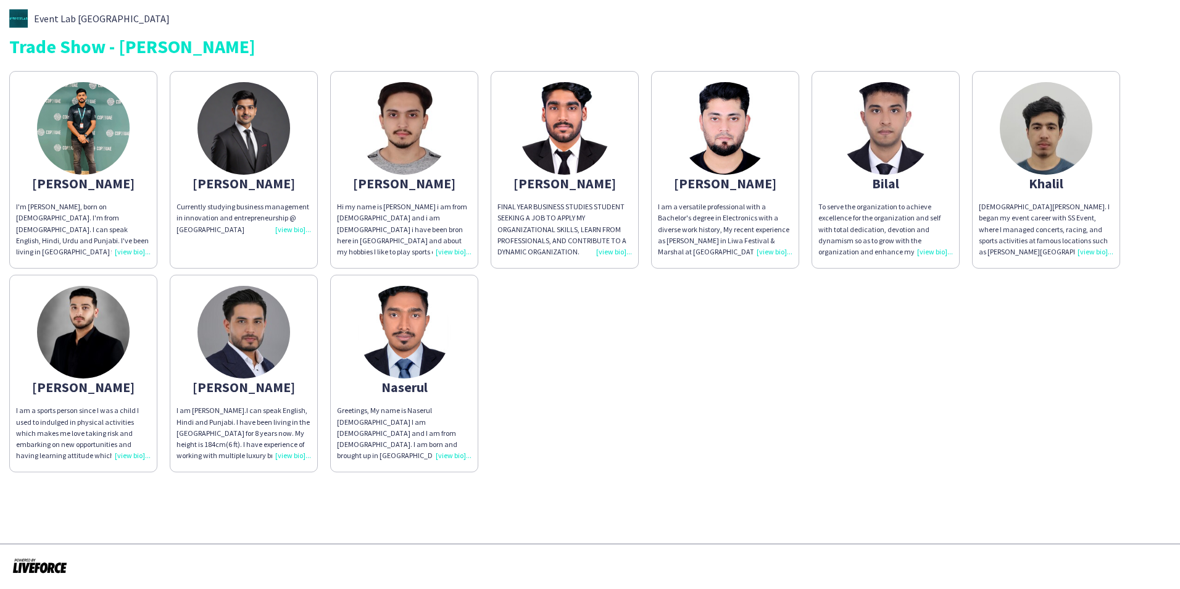
click at [77, 344] on img at bounding box center [83, 332] width 93 height 93
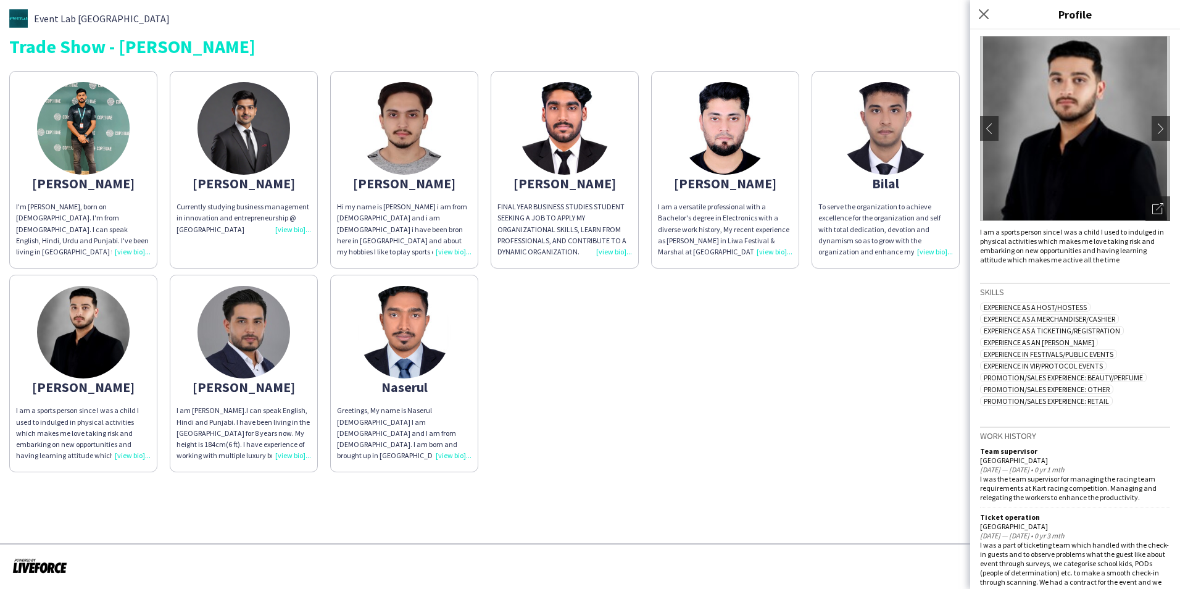
scroll to position [0, 0]
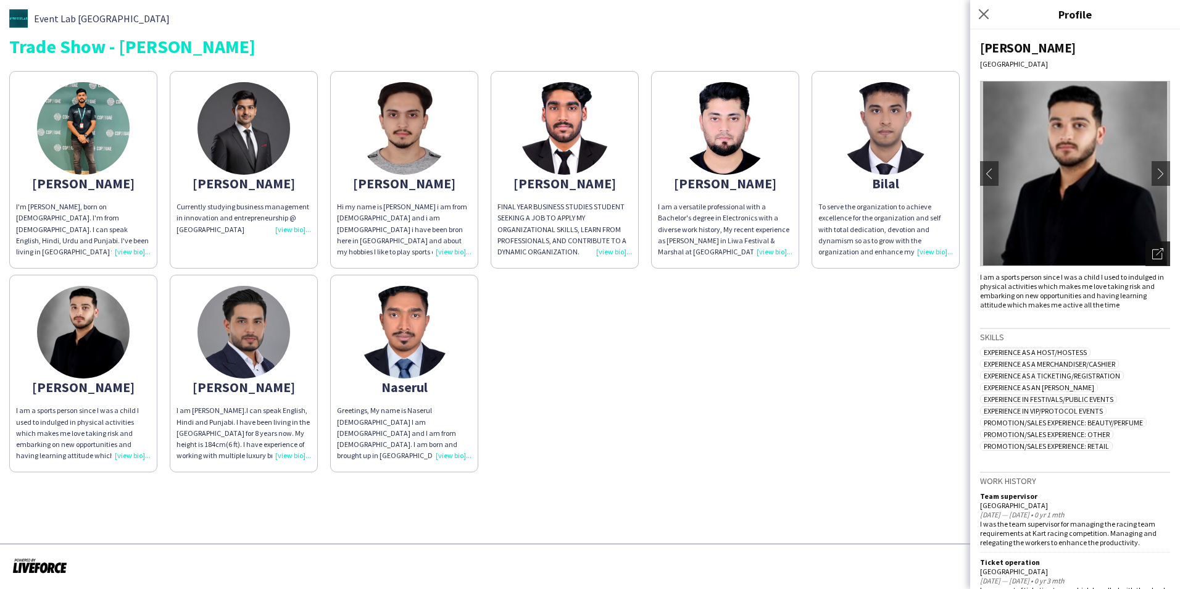
click at [1155, 247] on div "Open photos pop-in" at bounding box center [1157, 253] width 25 height 25
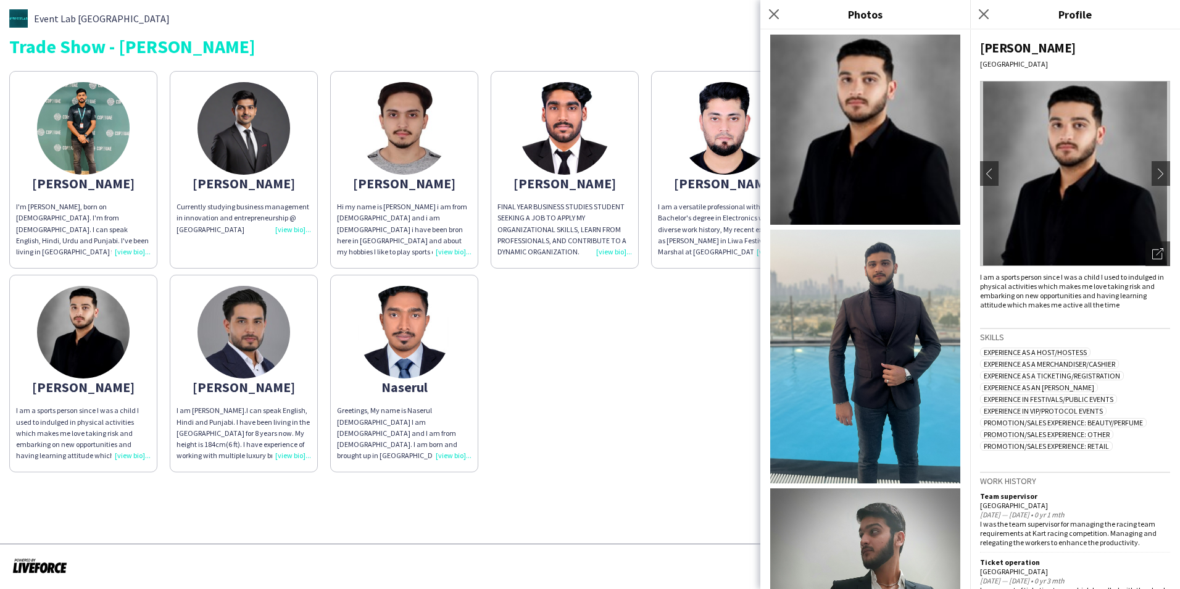
click at [852, 299] on img at bounding box center [865, 357] width 190 height 254
drag, startPoint x: 1112, startPoint y: 306, endPoint x: 971, endPoint y: 279, distance: 143.3
click at [971, 279] on div "[PERSON_NAME] chevron-left chevron-right Open photos pop-in I am a sports perso…" at bounding box center [1075, 309] width 210 height 559
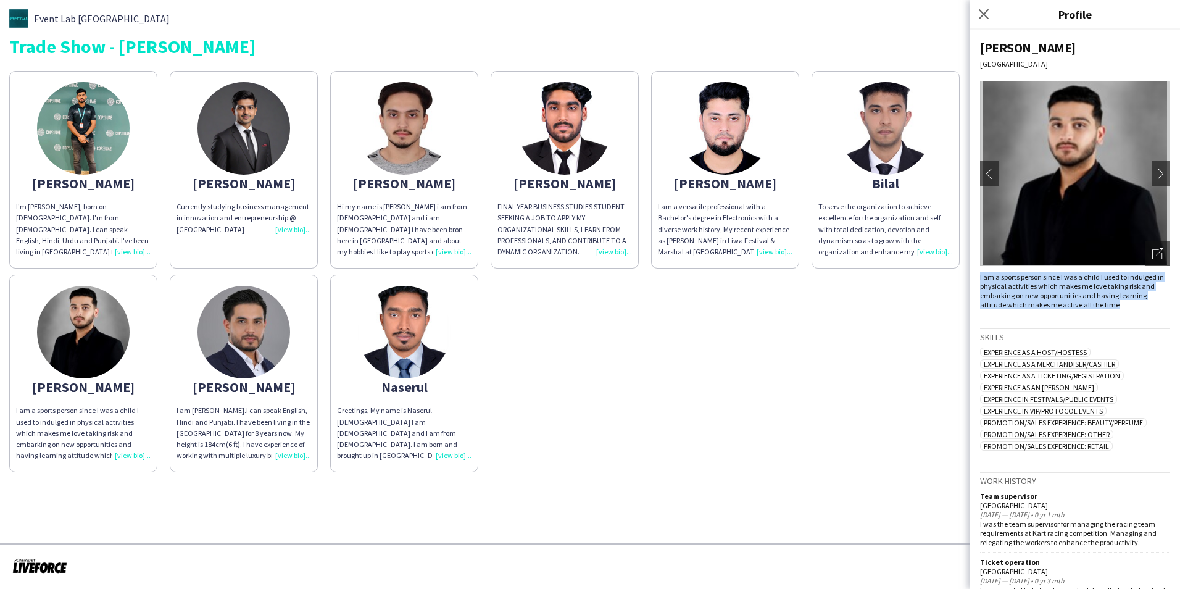
copy div "I am a sports person since I was a child I used to indulged in physical activit…"
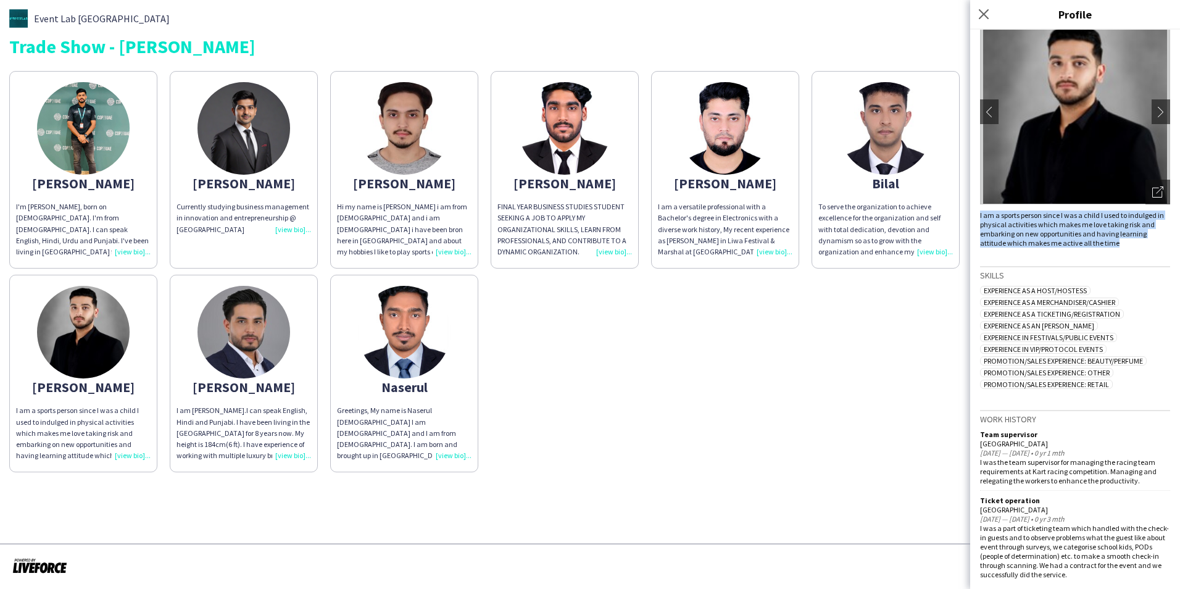
drag, startPoint x: 982, startPoint y: 291, endPoint x: 1117, endPoint y: 382, distance: 162.6
click at [1117, 382] on div "Experience as a Host/Hostess Experience as a Merchandiser/Cashier Experience as…" at bounding box center [1075, 339] width 190 height 106
copy div "Experience as a Host/Hostess Experience as a Merchandiser/Cashier Experience as…"
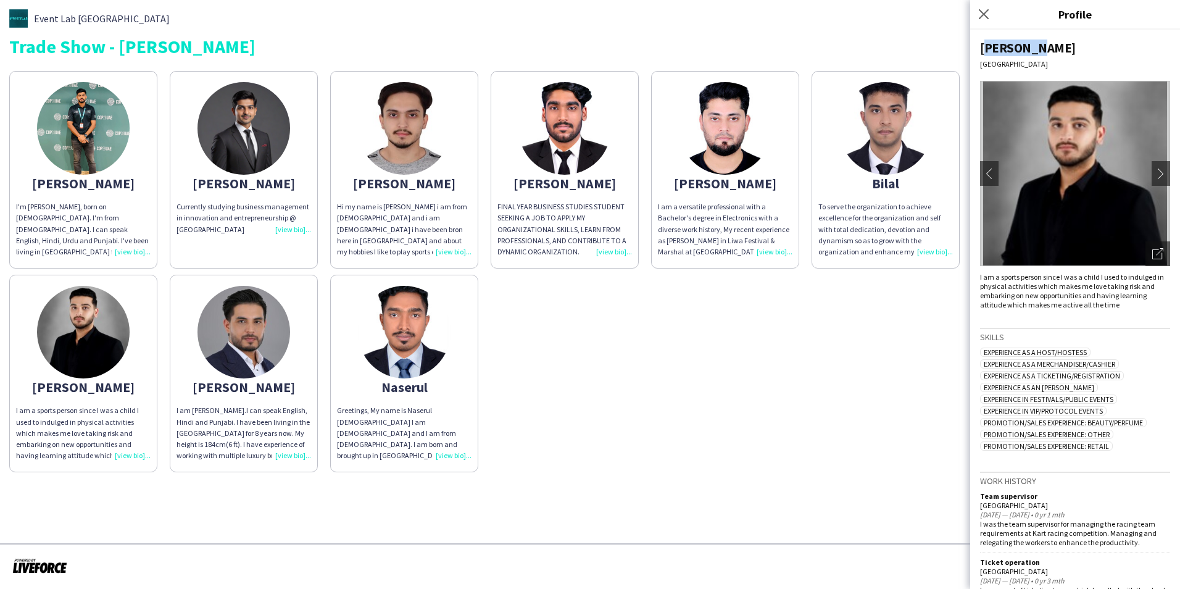
drag, startPoint x: 976, startPoint y: 46, endPoint x: 1065, endPoint y: 51, distance: 88.4
click at [1065, 50] on div "[PERSON_NAME] chevron-left chevron-right Open photos pop-in I am a sports perso…" at bounding box center [1075, 309] width 210 height 559
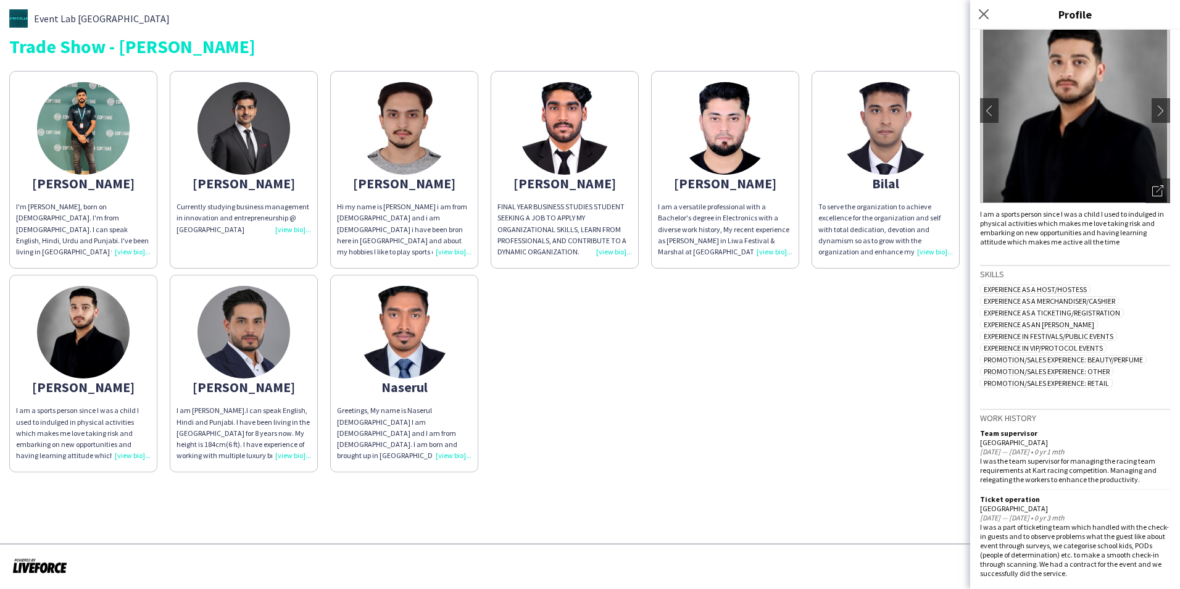
scroll to position [121, 0]
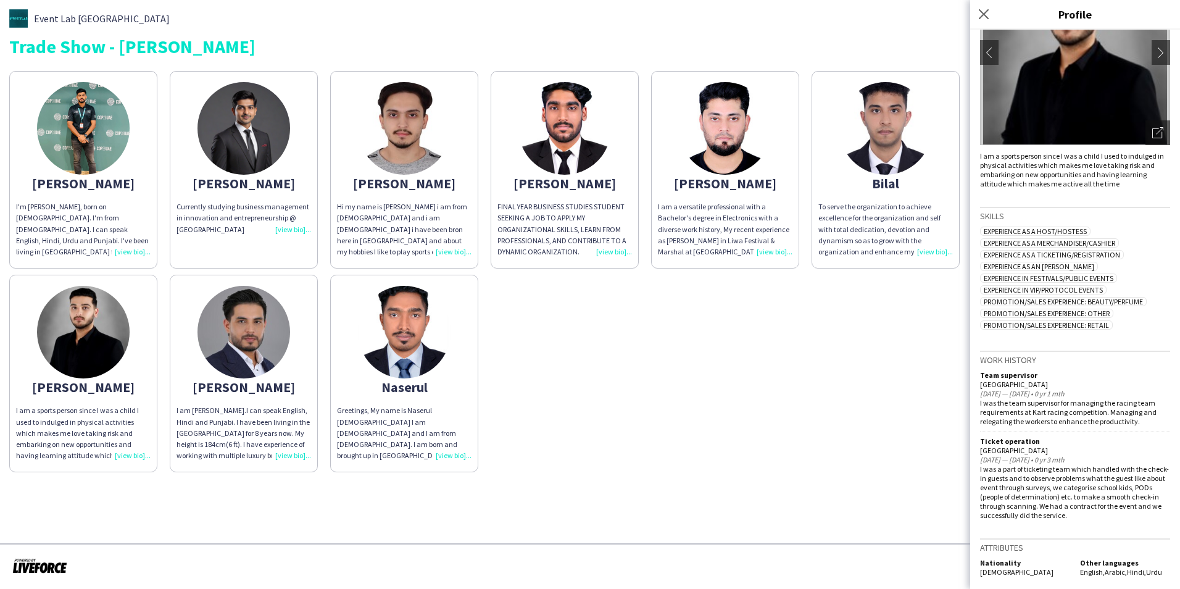
click at [80, 138] on img at bounding box center [83, 128] width 93 height 93
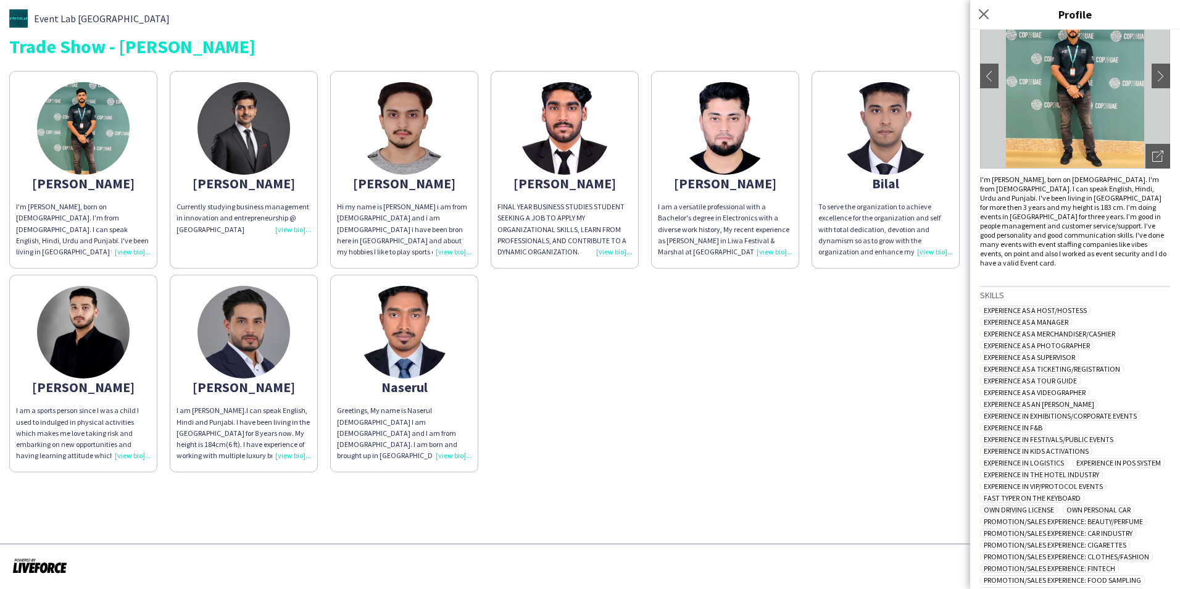
scroll to position [214, 0]
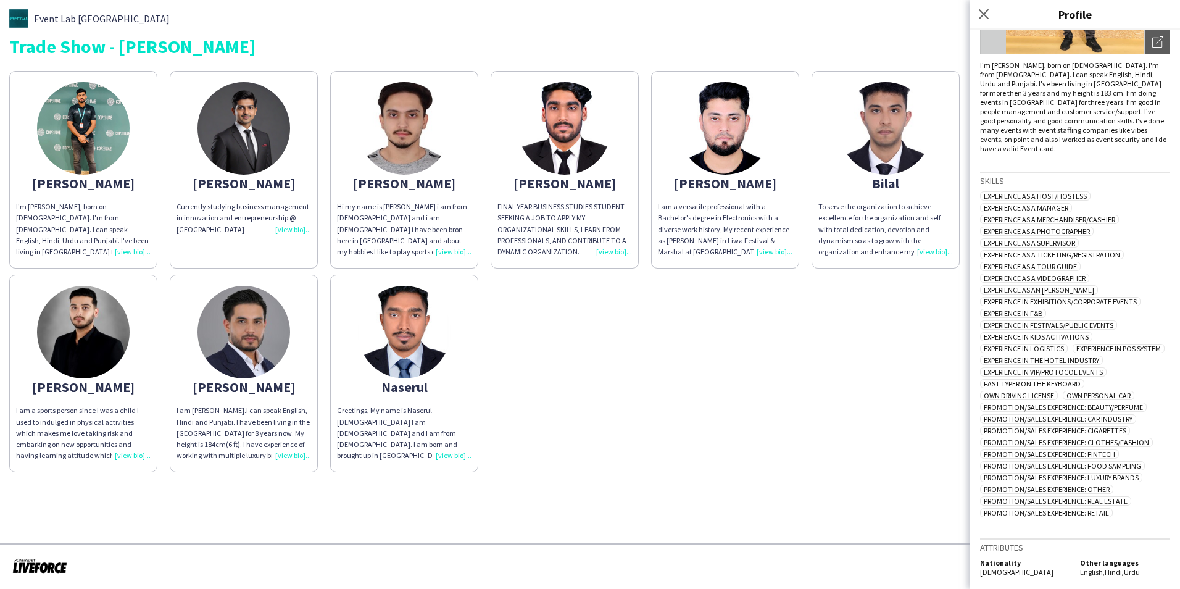
click at [216, 407] on div "I am [PERSON_NAME].I can speak English, Hindi and Punjabi. I have been living i…" at bounding box center [244, 433] width 135 height 56
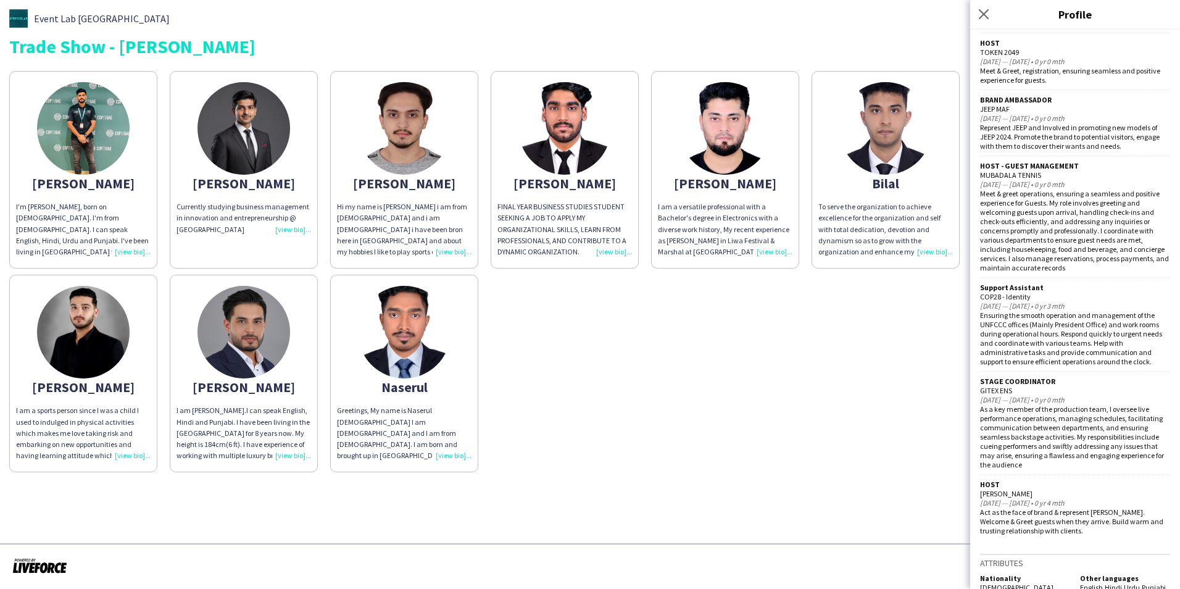
scroll to position [1785, 0]
